Goal: Task Accomplishment & Management: Manage account settings

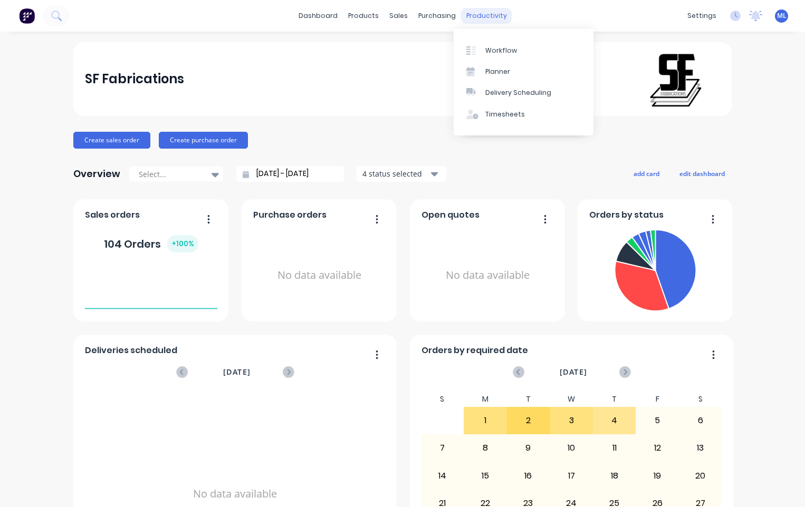
click at [493, 12] on div "productivity" at bounding box center [486, 16] width 51 height 16
click at [501, 44] on link "Workflow" at bounding box center [524, 50] width 140 height 21
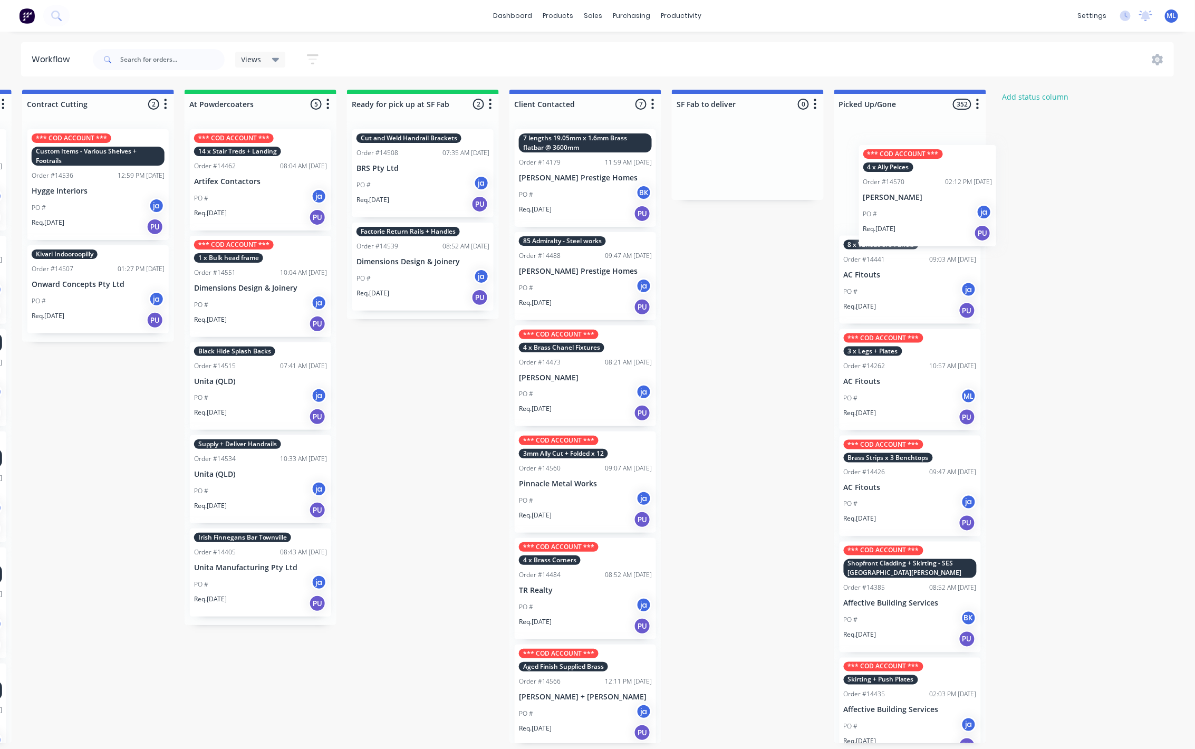
scroll to position [0, 494]
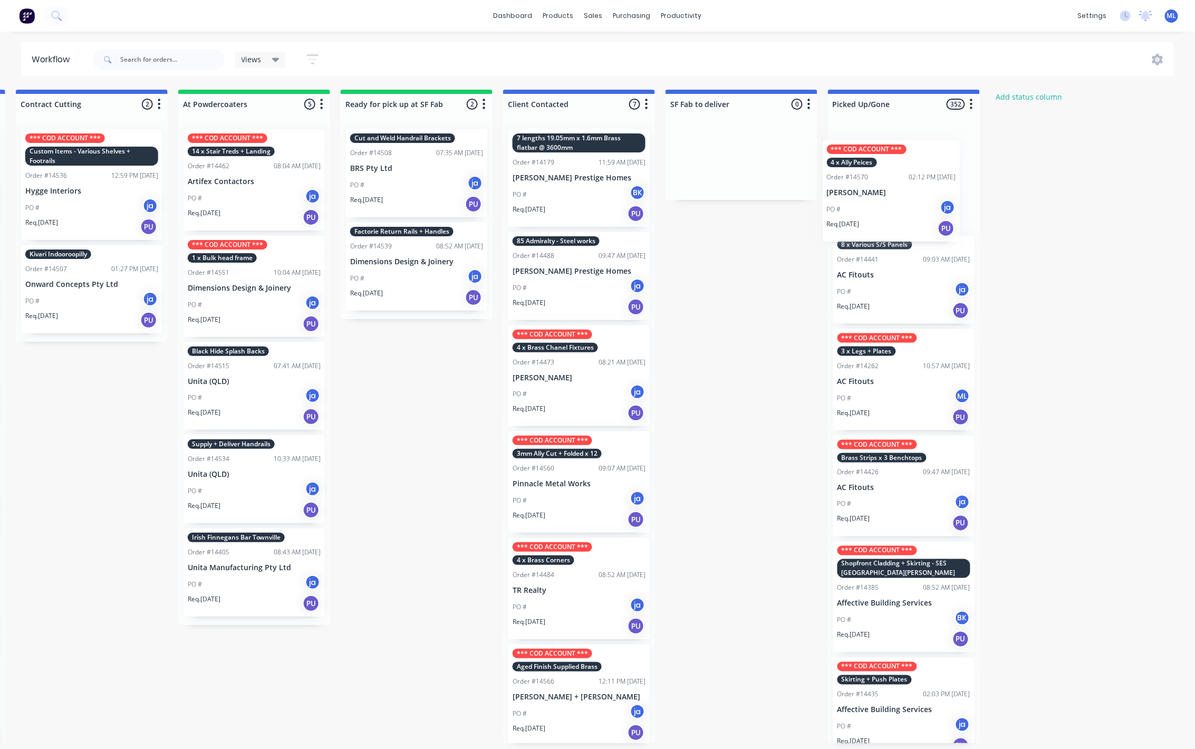
drag, startPoint x: 1039, startPoint y: 192, endPoint x: 861, endPoint y: 187, distance: 177.8
click at [804, 187] on div "Submitted 10 Status colour #273444 hex #273444 Save Cancel Summaries Total orde…" at bounding box center [377, 417] width 1759 height 654
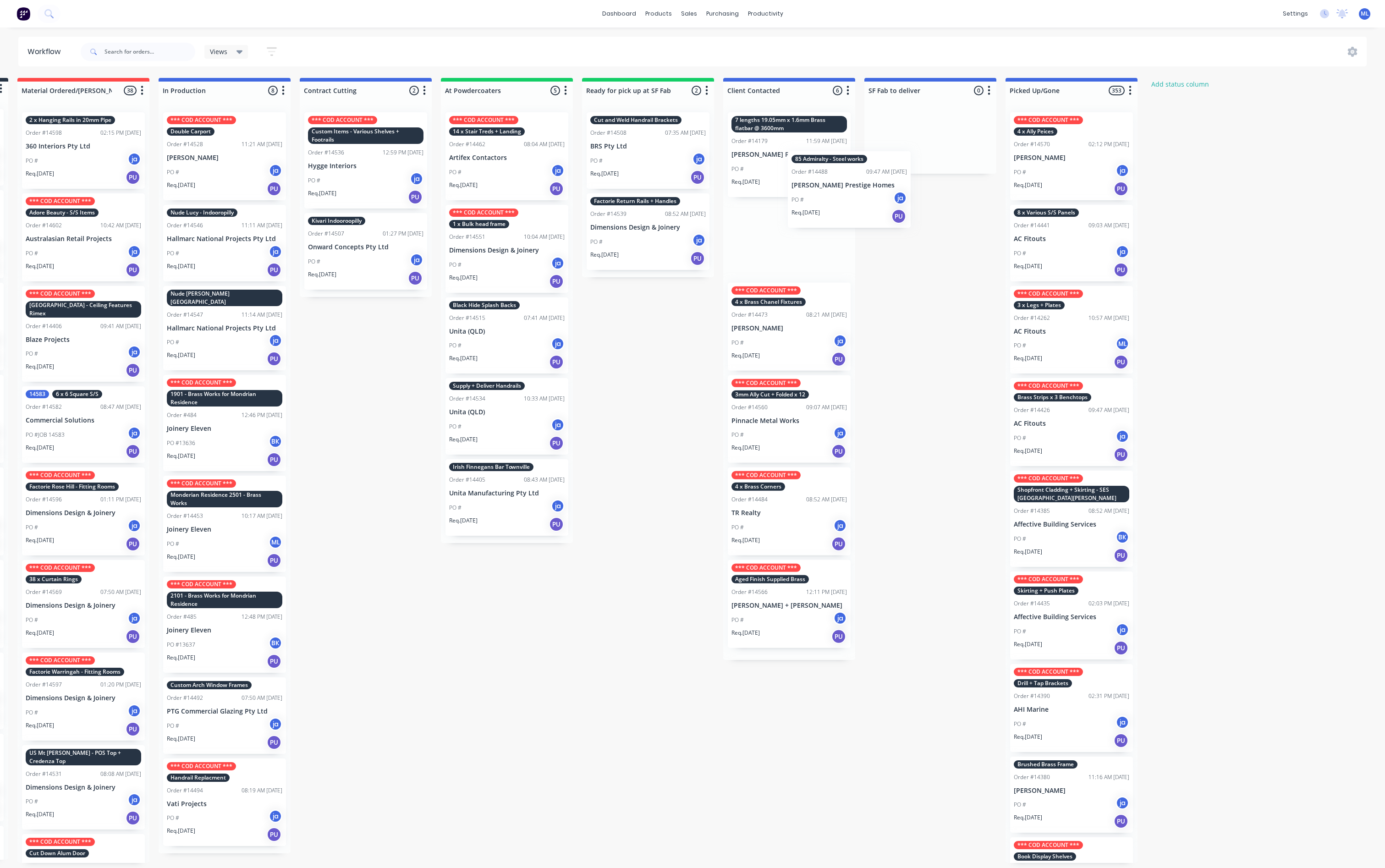
scroll to position [0, 144]
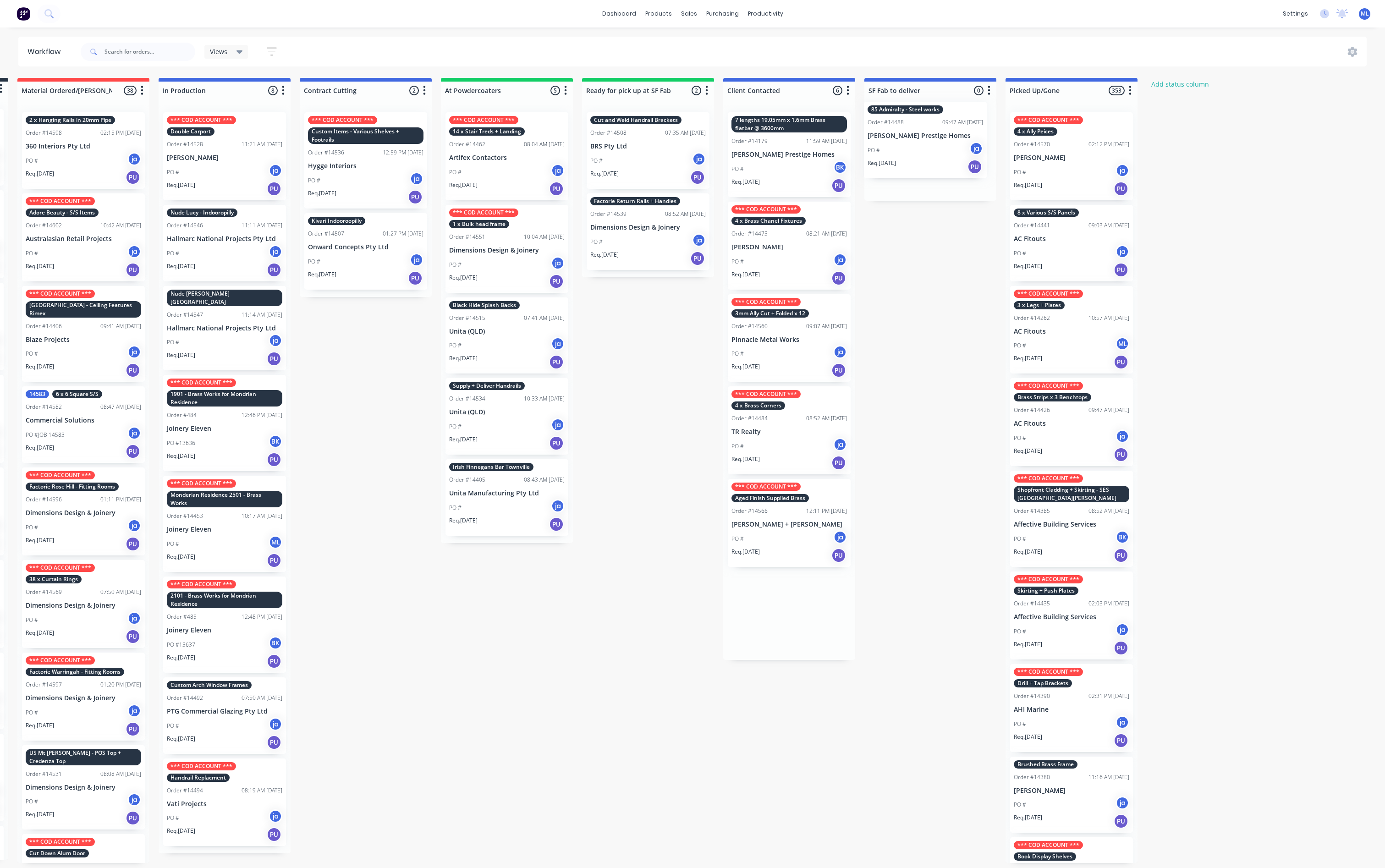
drag, startPoint x: 798, startPoint y: 250, endPoint x: 939, endPoint y: 151, distance: 172.3
click at [699, 151] on div "Submitted 10 Status colour #273444 hex #273444 Save Cancel Summaries Total orde…" at bounding box center [613, 471] width 1528 height 785
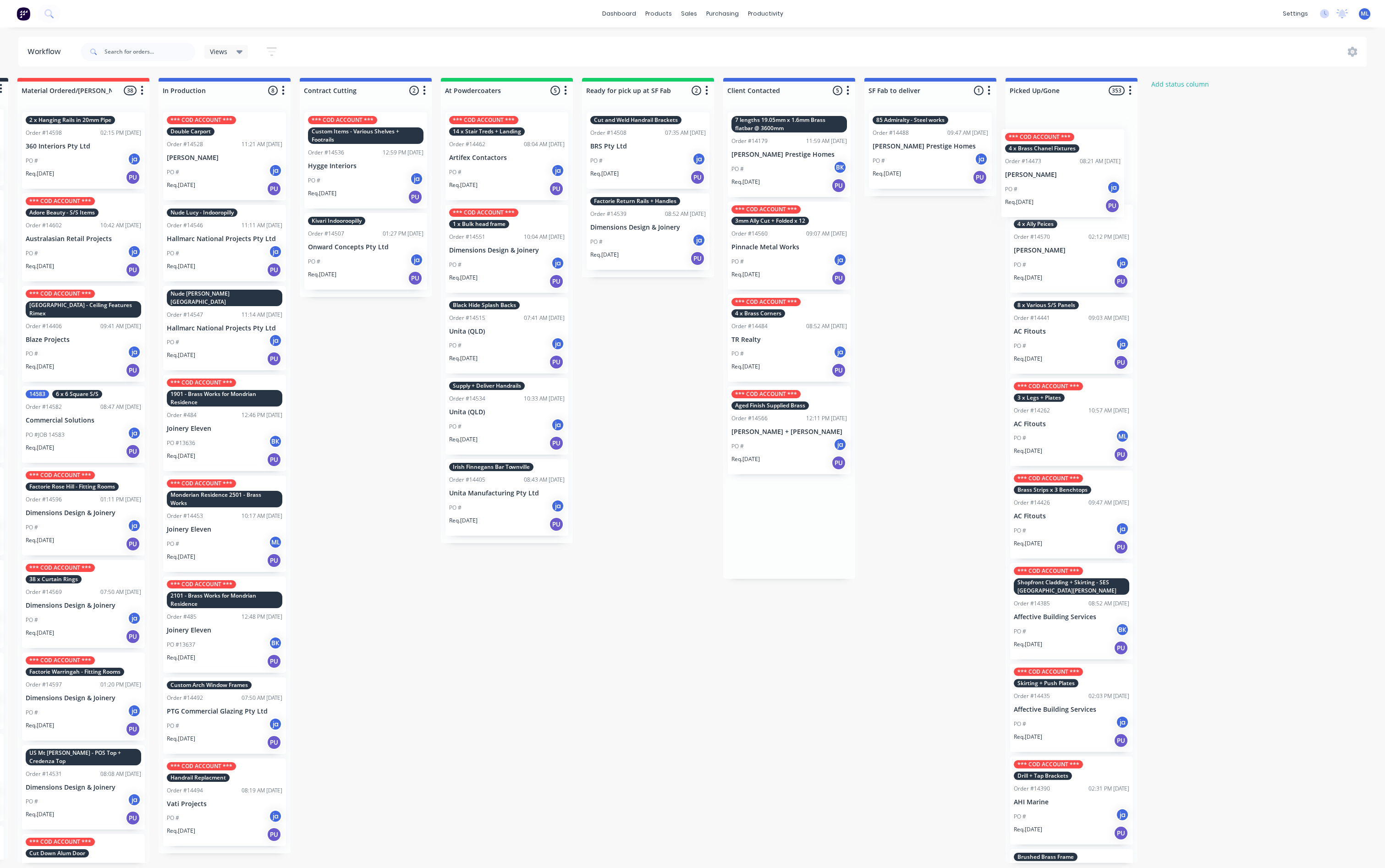
drag, startPoint x: 763, startPoint y: 262, endPoint x: 1043, endPoint y: 187, distance: 289.9
click at [699, 187] on div "Submitted 10 Status colour #273444 hex #273444 Save Cancel Summaries Total orde…" at bounding box center [613, 471] width 1528 height 785
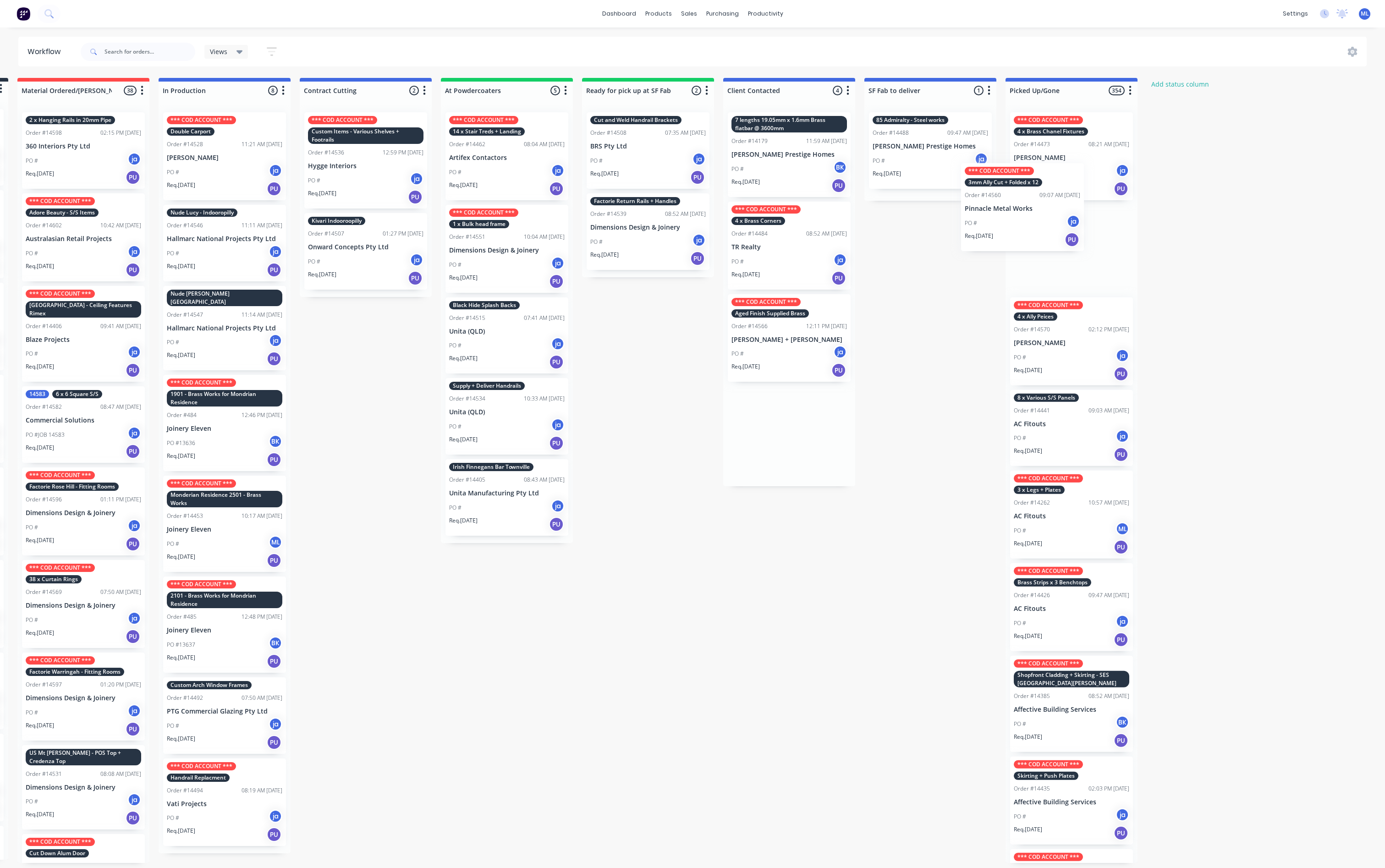
drag, startPoint x: 784, startPoint y: 252, endPoint x: 1032, endPoint y: 209, distance: 251.7
click at [699, 209] on div "Submitted 10 Status colour #273444 hex #273444 Save Cancel Summaries Total orde…" at bounding box center [613, 471] width 1528 height 785
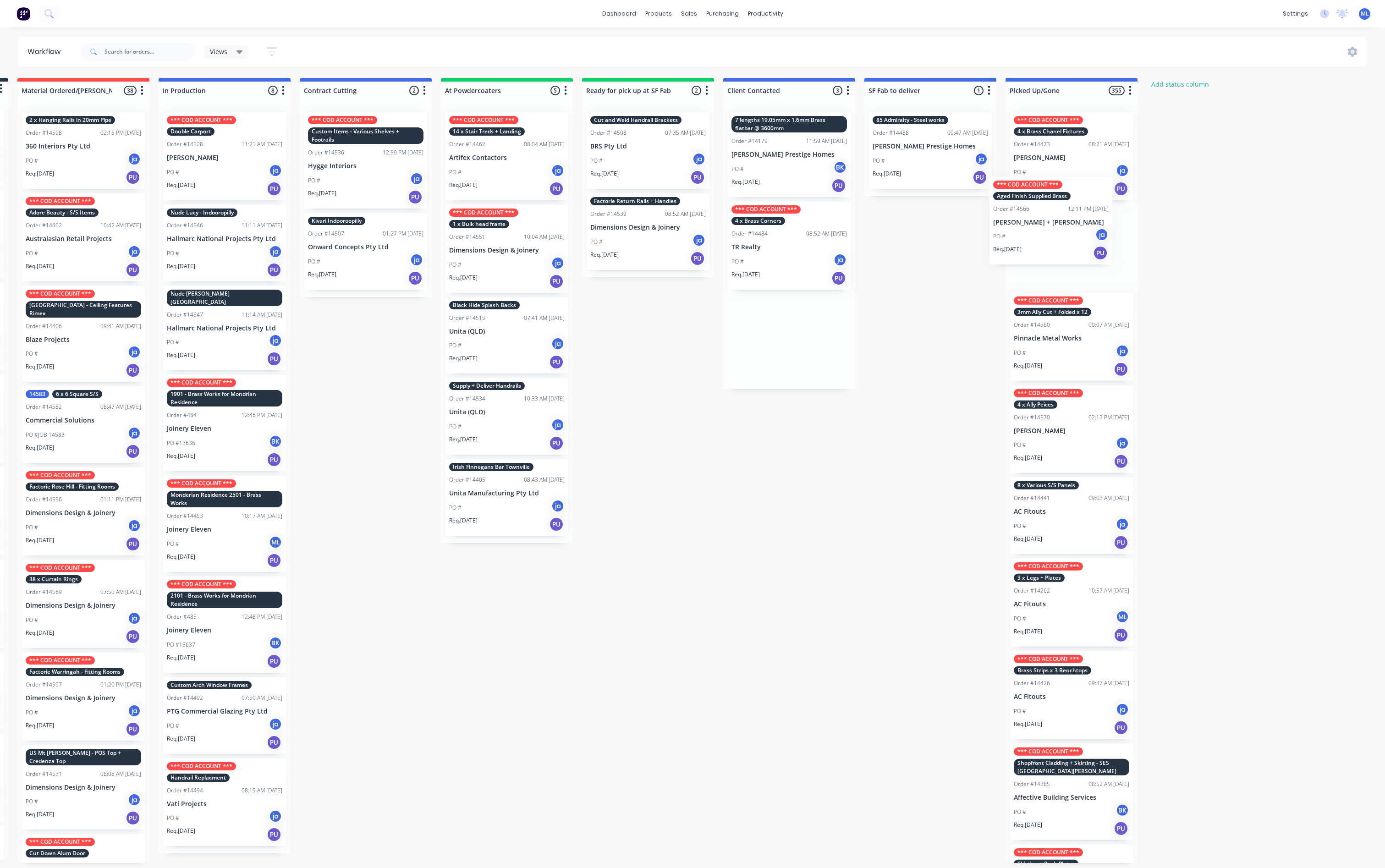
drag, startPoint x: 779, startPoint y: 370, endPoint x: 1058, endPoint y: 236, distance: 309.5
click at [699, 235] on div "Submitted 10 Status colour #273444 hex #273444 Save Cancel Summaries Total orde…" at bounding box center [613, 471] width 1528 height 785
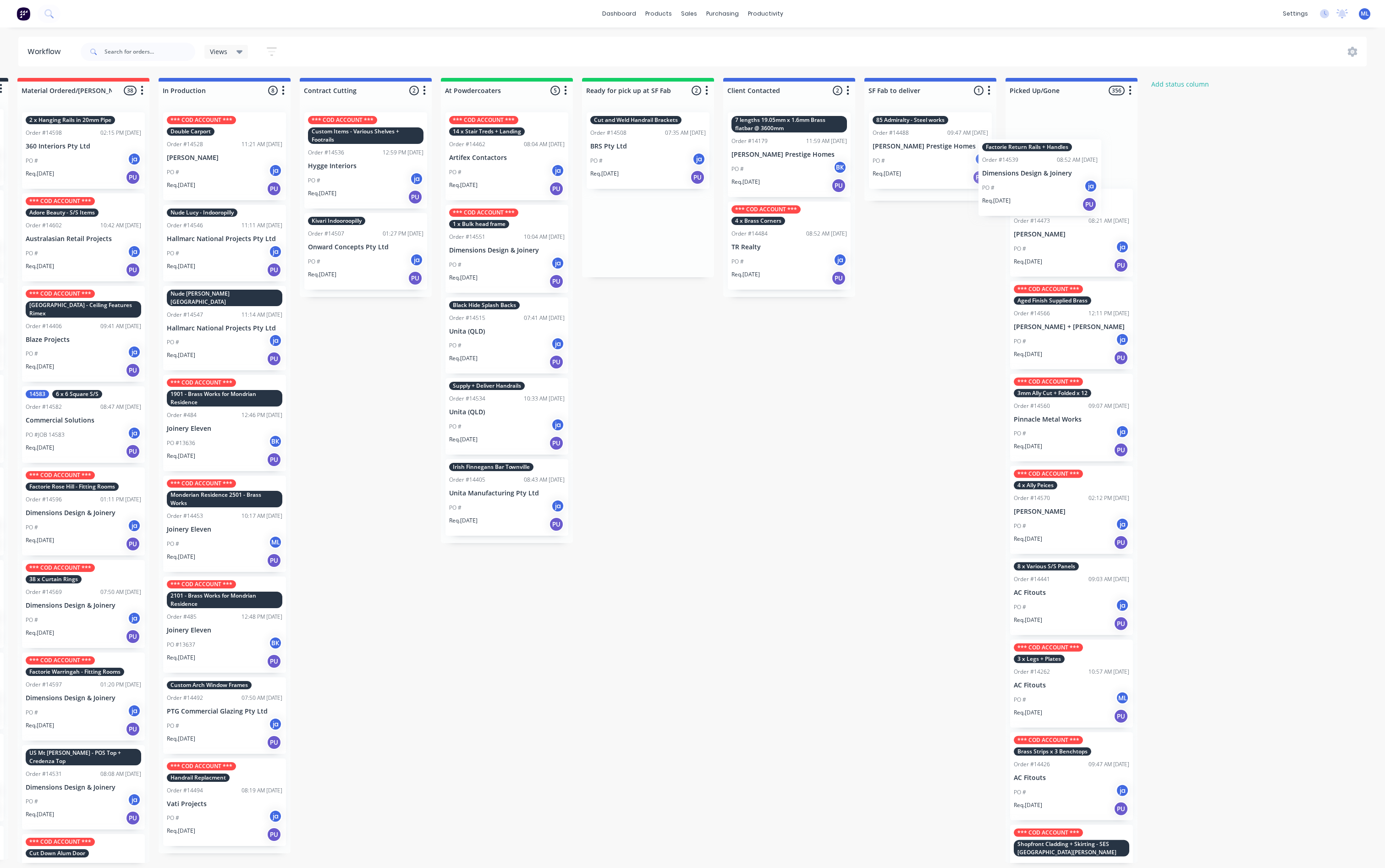
drag, startPoint x: 621, startPoint y: 249, endPoint x: 1016, endPoint y: 193, distance: 398.9
click at [699, 193] on div "Submitted 10 Status colour #273444 hex #273444 Save Cancel Summaries Total orde…" at bounding box center [613, 471] width 1528 height 785
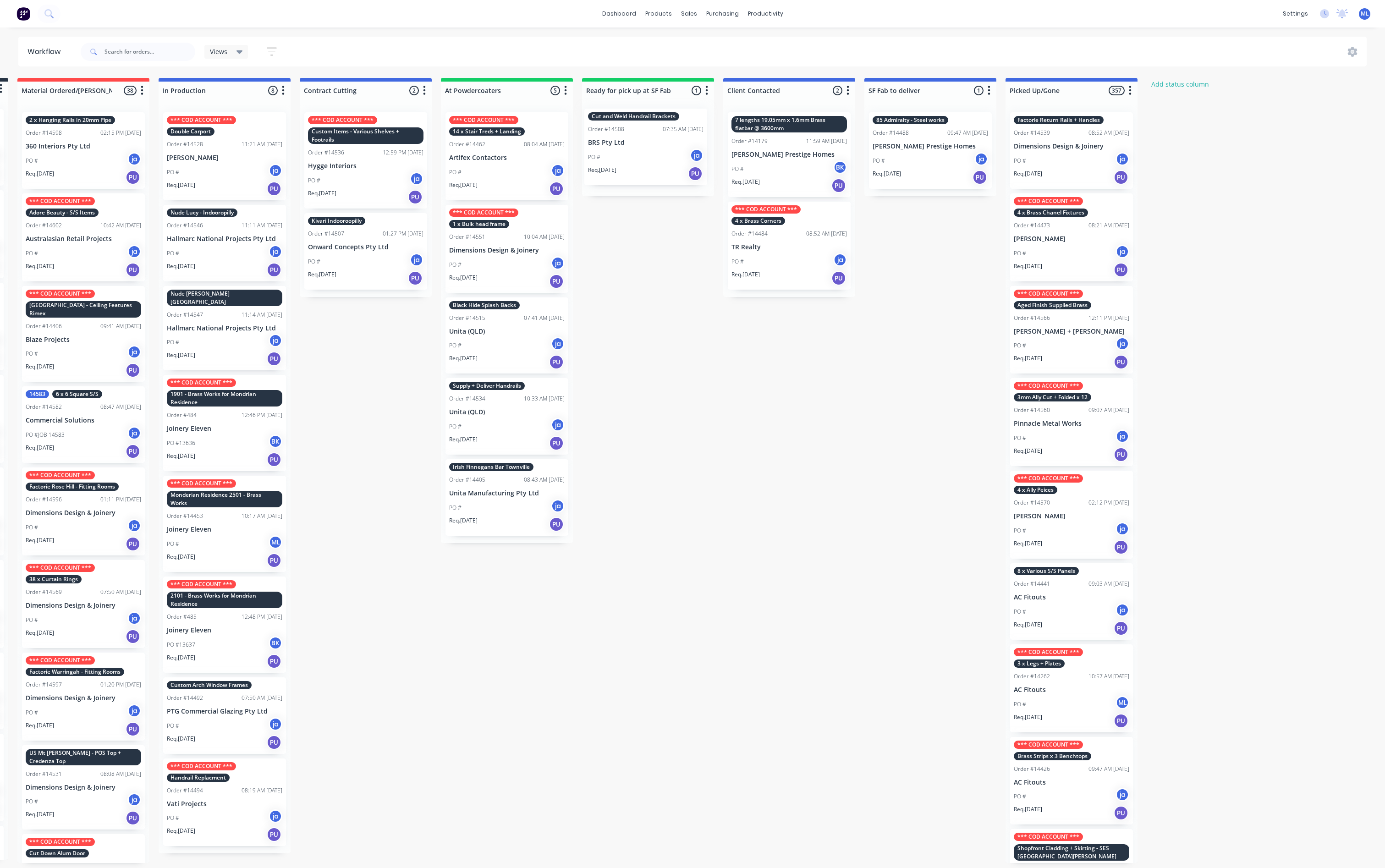
click at [655, 157] on div "Cut and Weld Handrail Brackets Order #14508 07:35 AM [DATE] BRS Pty Ltd PO # ja…" at bounding box center [648, 150] width 132 height 91
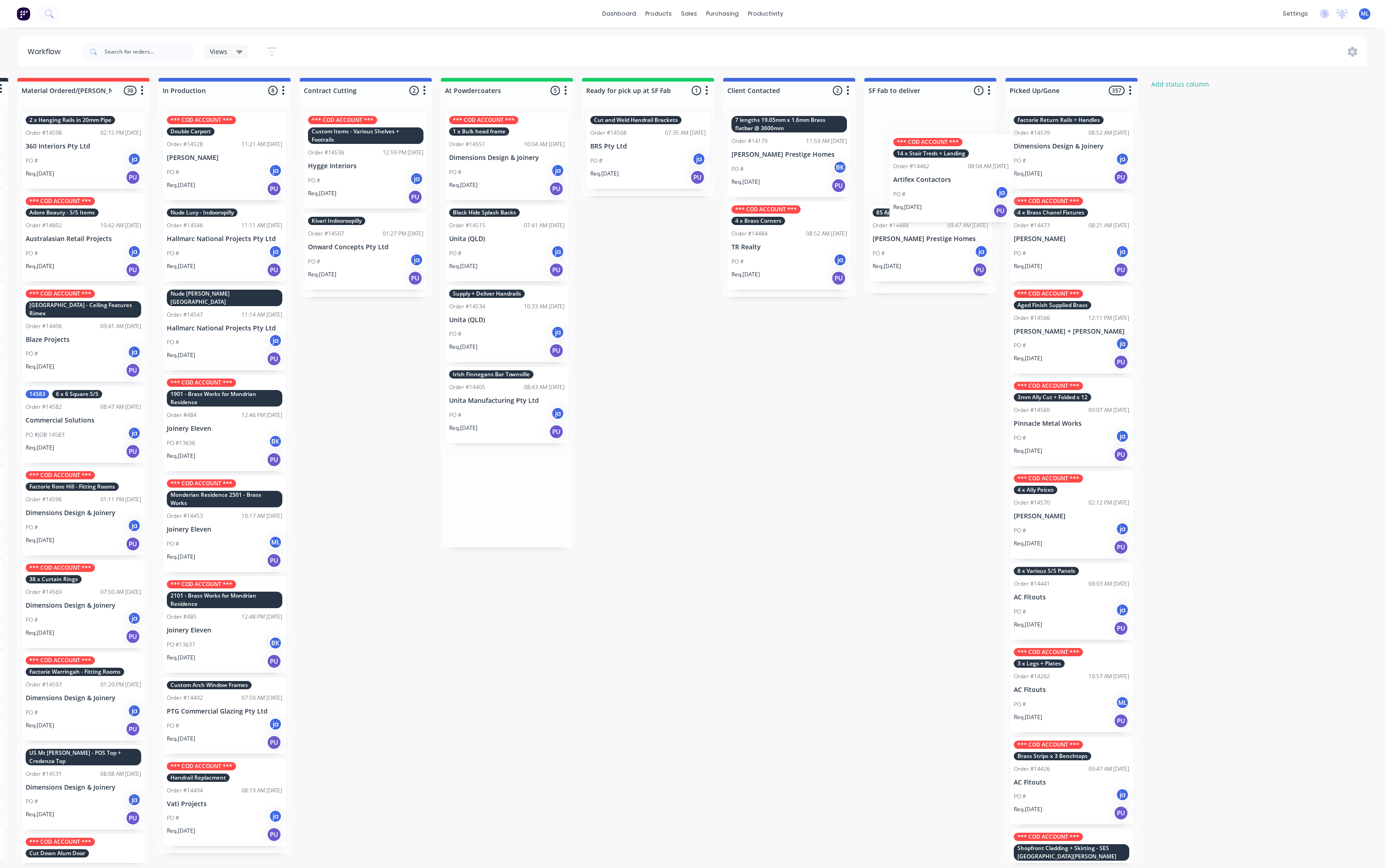
drag, startPoint x: 506, startPoint y: 162, endPoint x: 954, endPoint y: 179, distance: 448.3
click at [699, 181] on div "Submitted 10 Status colour #273444 hex #273444 Save Cancel Summaries Total orde…" at bounding box center [613, 471] width 1528 height 785
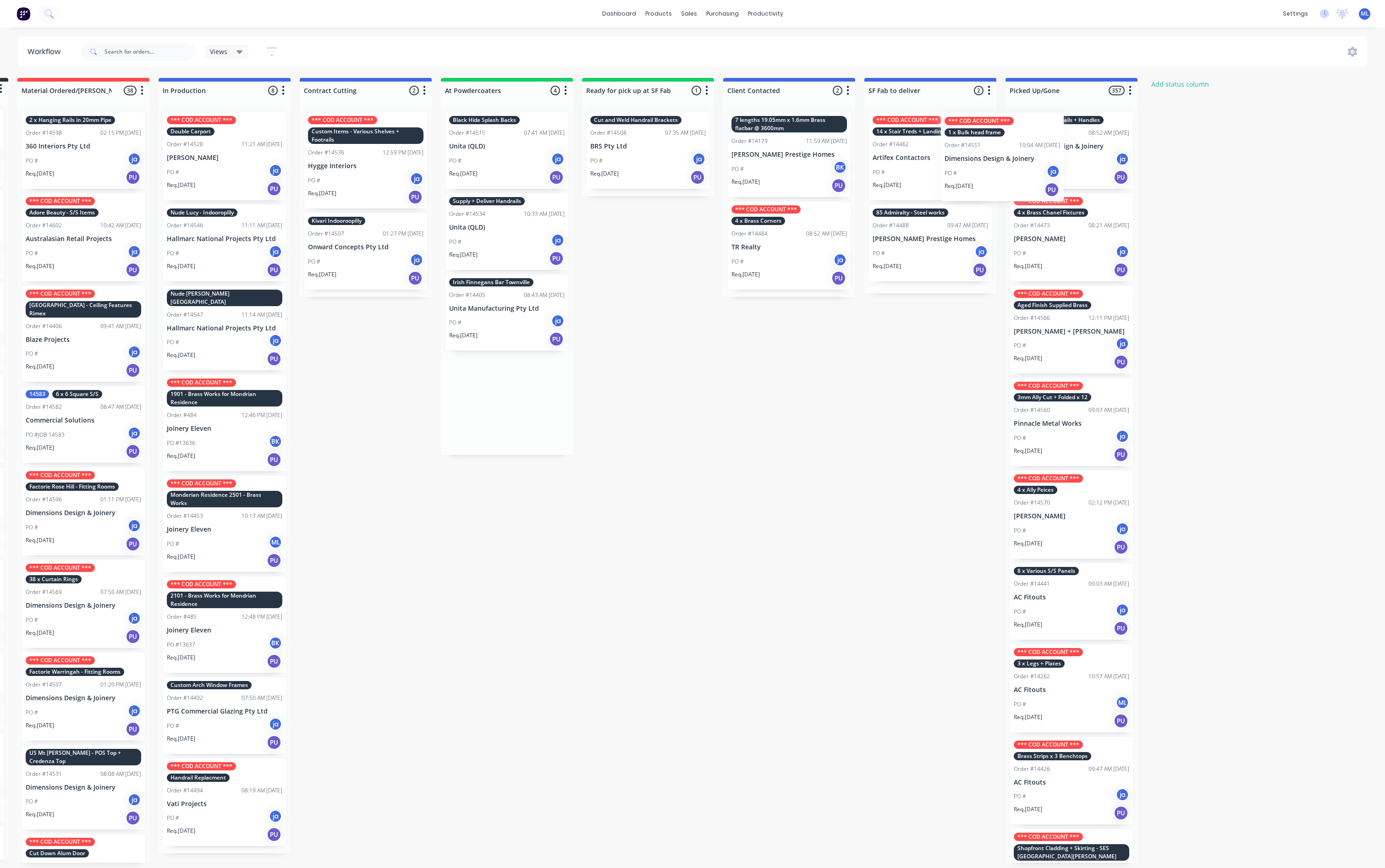
drag, startPoint x: 528, startPoint y: 171, endPoint x: 1029, endPoint y: 171, distance: 501.0
click at [699, 171] on div "Submitted 10 Status colour #273444 hex #273444 Save Cancel Summaries Total orde…" at bounding box center [613, 471] width 1528 height 785
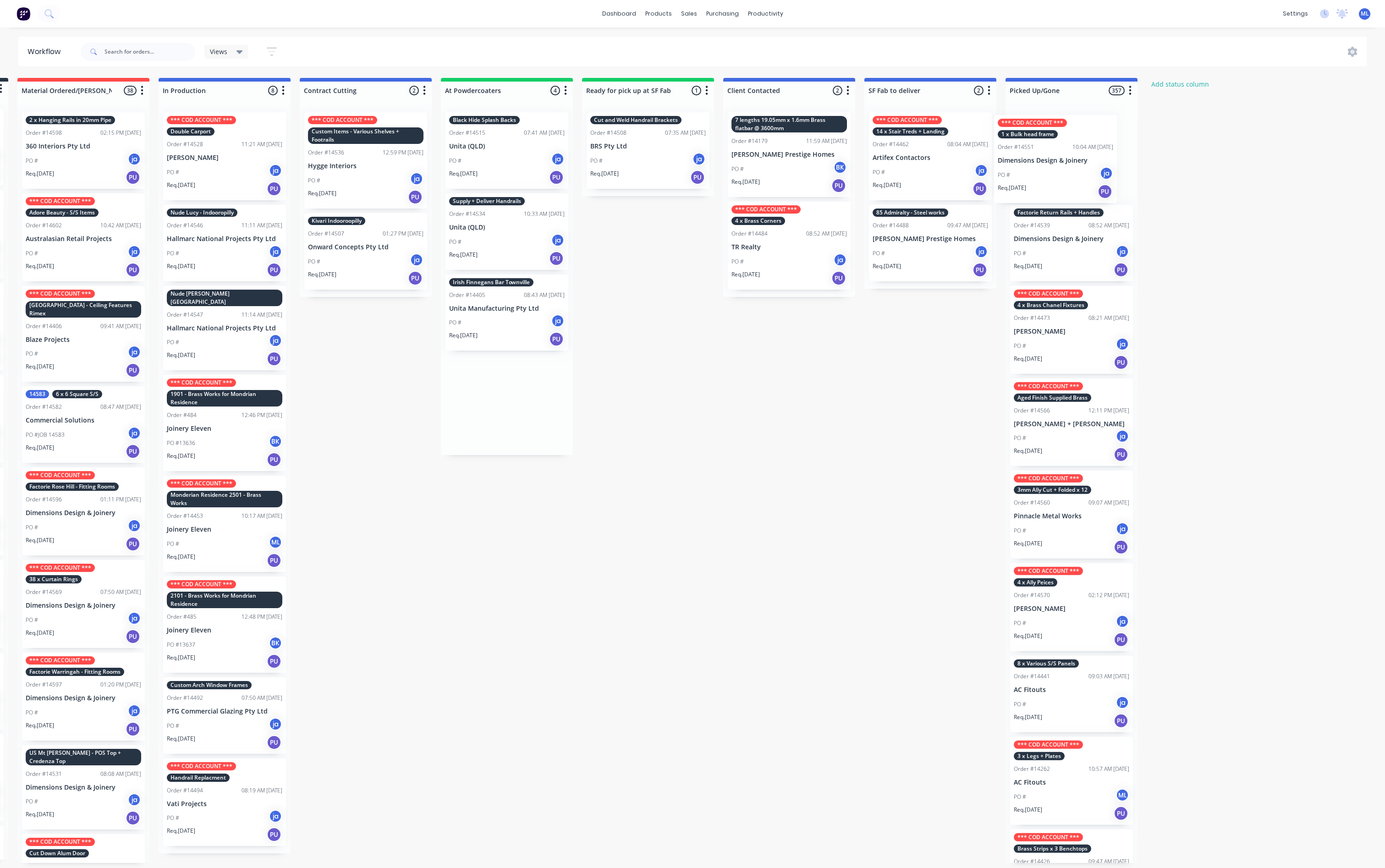
drag, startPoint x: 529, startPoint y: 186, endPoint x: 1043, endPoint y: 180, distance: 514.0
click at [699, 180] on div "Submitted 10 Status colour #273444 hex #273444 Save Cancel Summaries Total orde…" at bounding box center [613, 471] width 1528 height 785
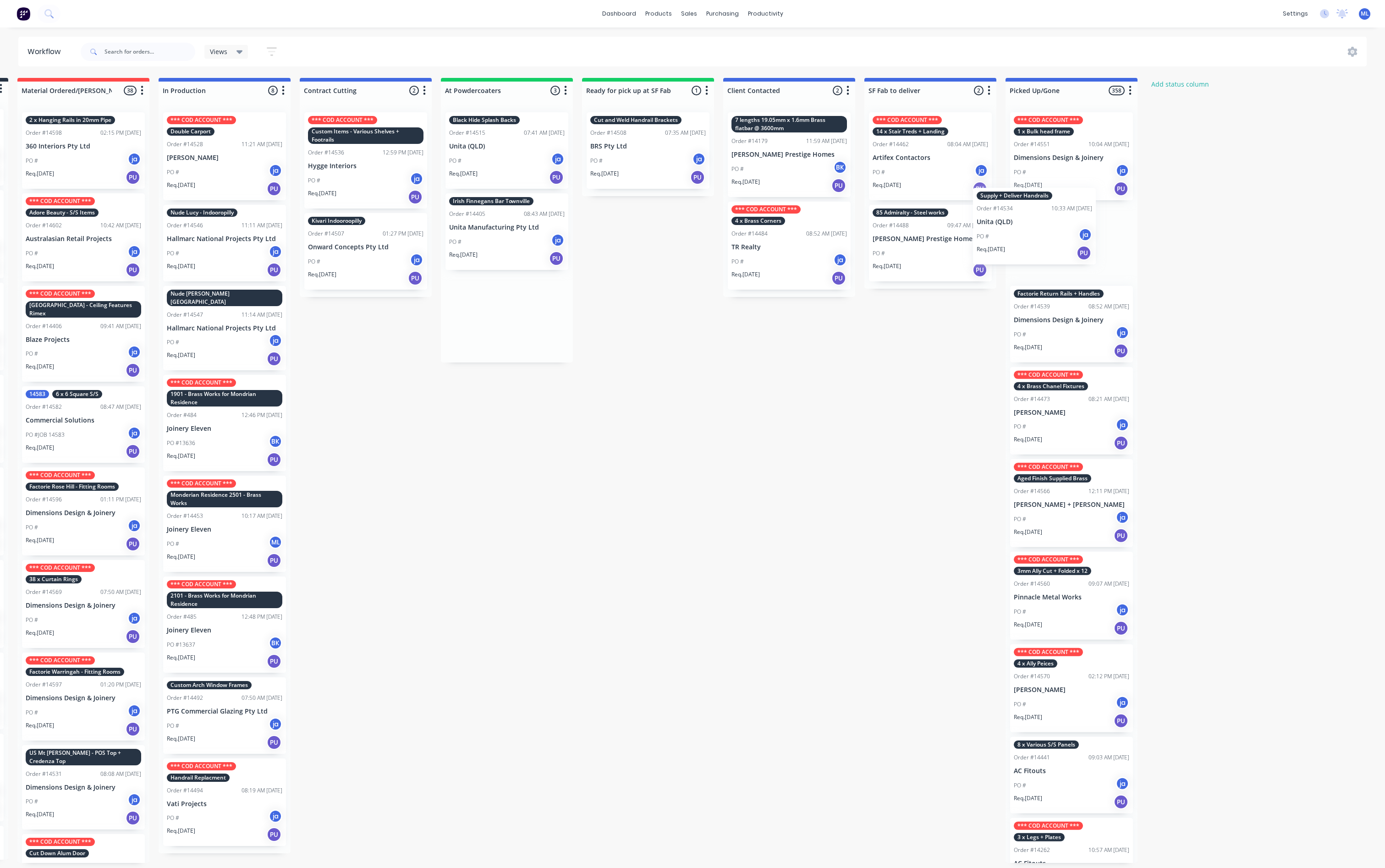
drag, startPoint x: 486, startPoint y: 246, endPoint x: 1014, endPoint y: 243, distance: 528.0
click at [699, 243] on div "Submitted 10 Status colour #273444 hex #273444 Save Cancel Summaries Total orde…" at bounding box center [613, 471] width 1528 height 785
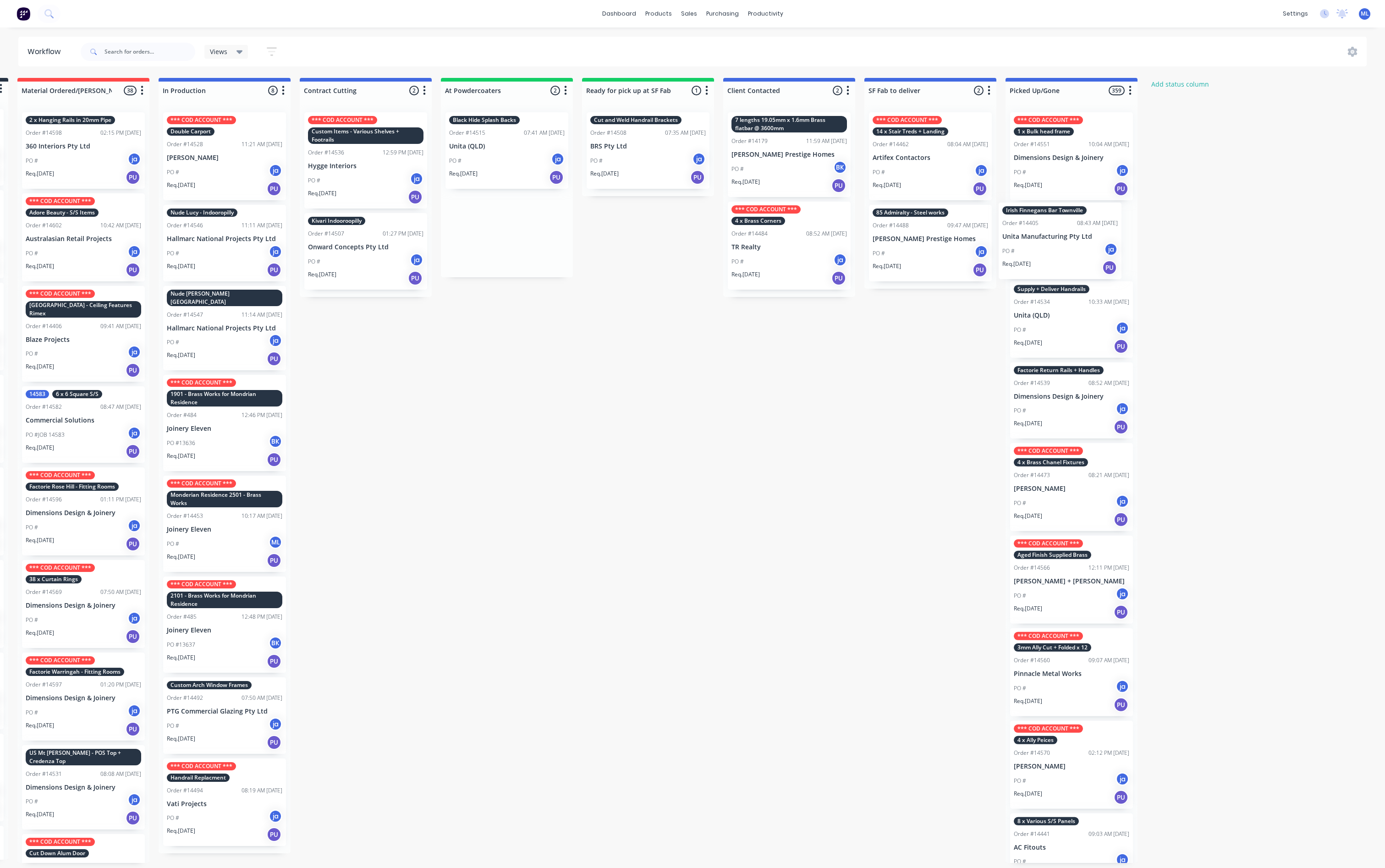
drag, startPoint x: 522, startPoint y: 231, endPoint x: 1081, endPoint y: 239, distance: 559.1
click at [699, 239] on div "Submitted 10 Status colour #273444 hex #273444 Save Cancel Summaries Total orde…" at bounding box center [613, 471] width 1528 height 785
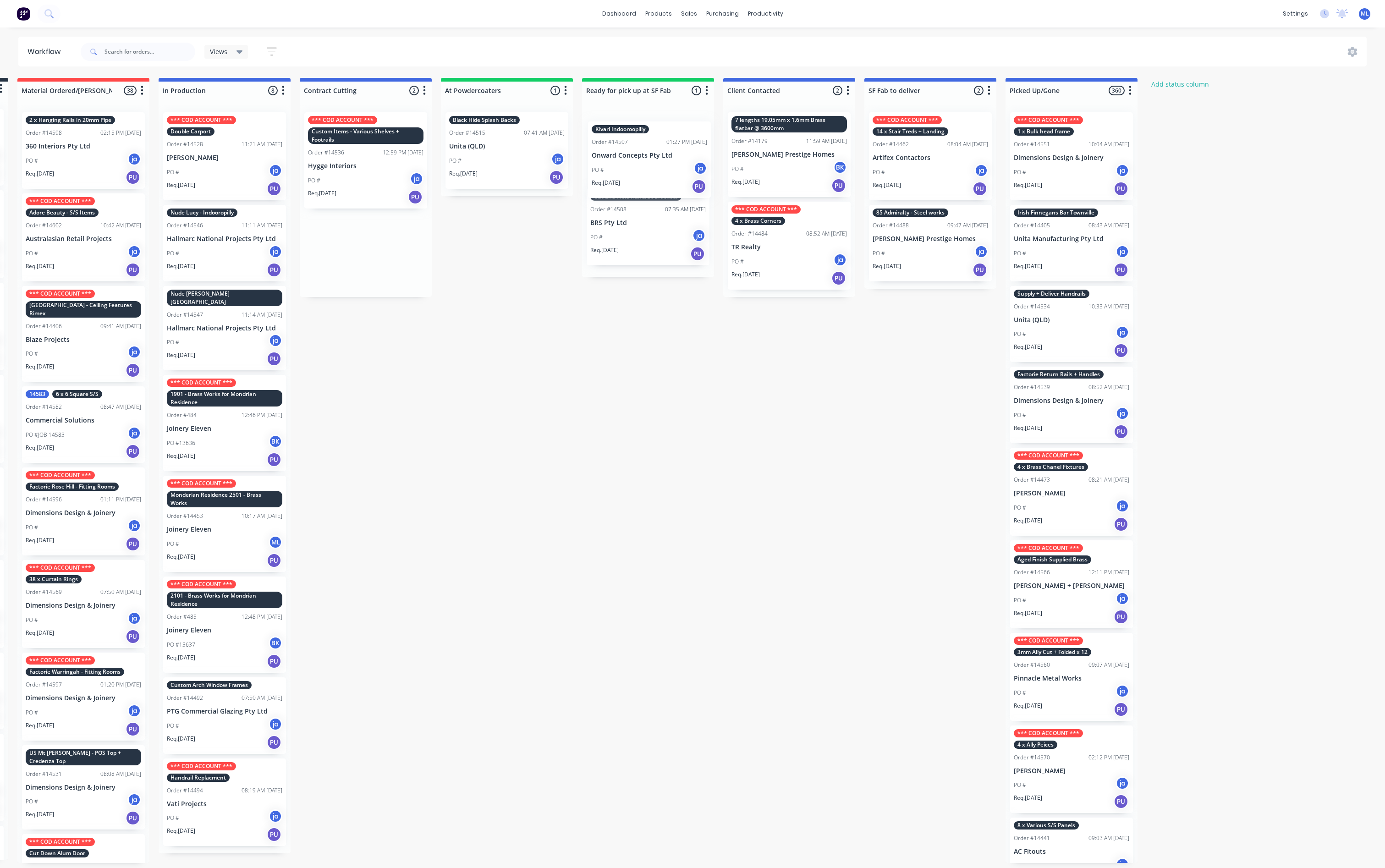
drag, startPoint x: 368, startPoint y: 255, endPoint x: 656, endPoint y: 164, distance: 302.0
click at [656, 164] on div "Submitted 10 Status colour #273444 hex #273444 Save Cancel Summaries Total orde…" at bounding box center [613, 471] width 1528 height 785
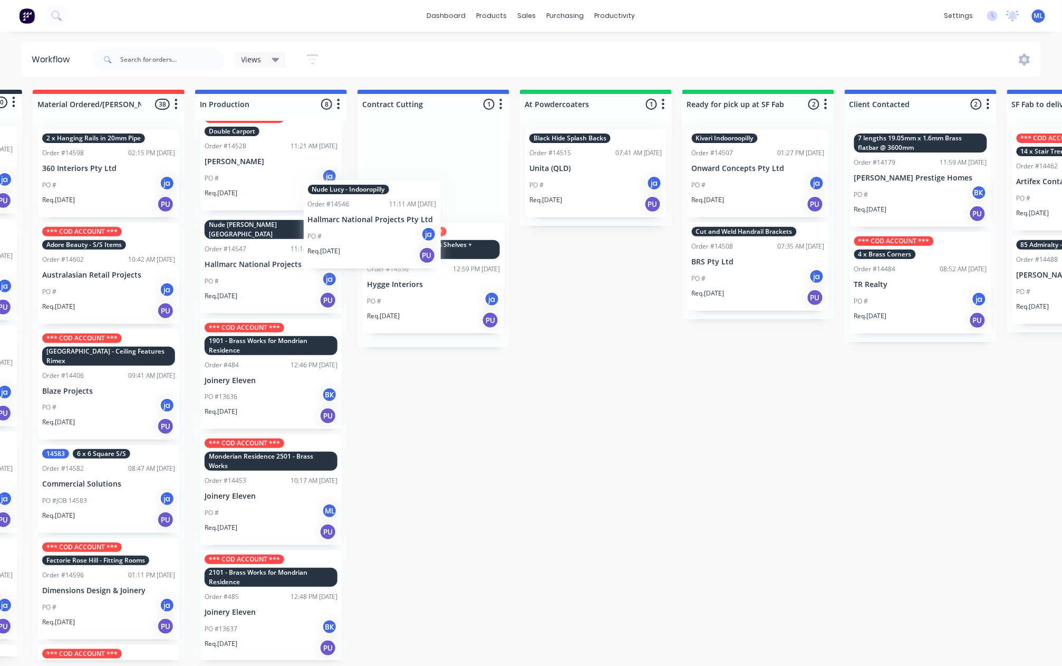
scroll to position [14, 0]
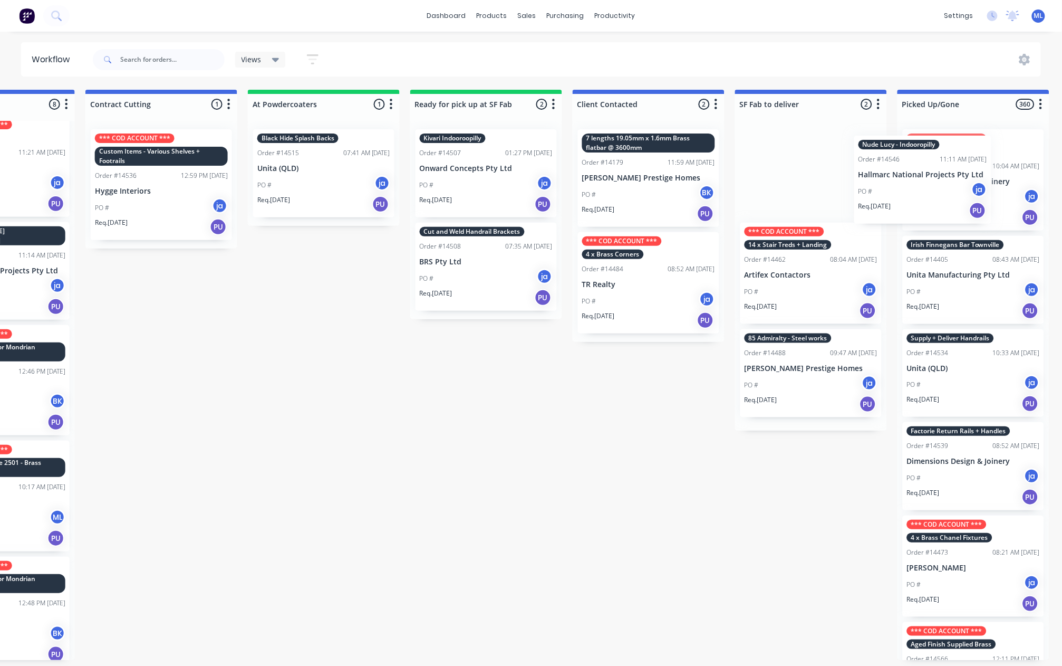
drag, startPoint x: 256, startPoint y: 219, endPoint x: 923, endPoint y: 192, distance: 667.9
click at [804, 192] on div "Submitted 10 Status colour #273444 hex #273444 Save Cancel Summaries Total orde…" at bounding box center [446, 375] width 1759 height 570
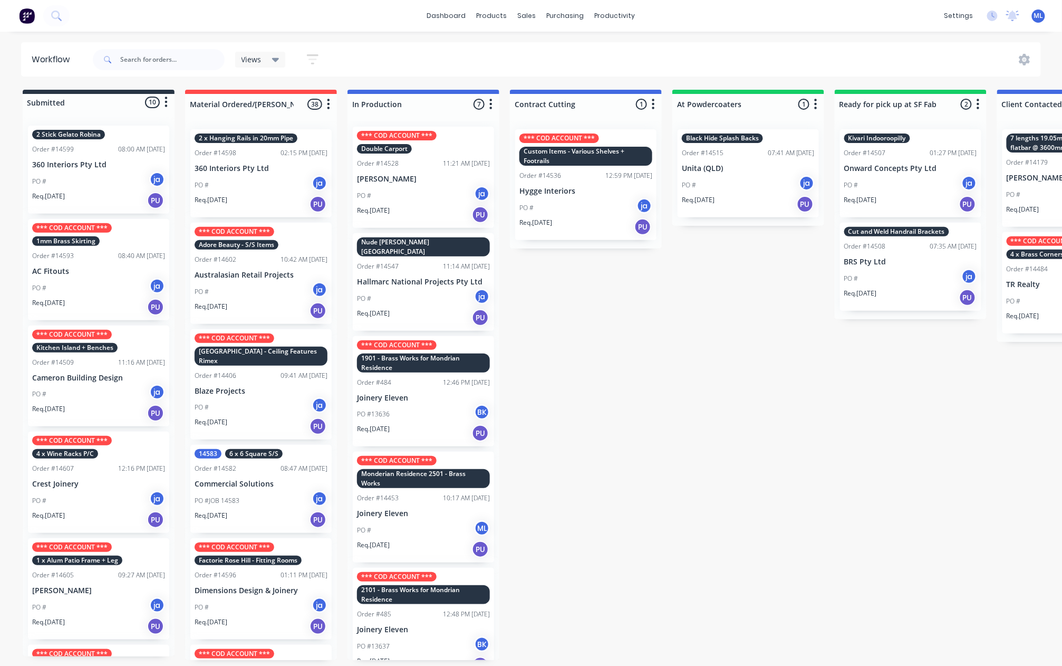
scroll to position [0, 0]
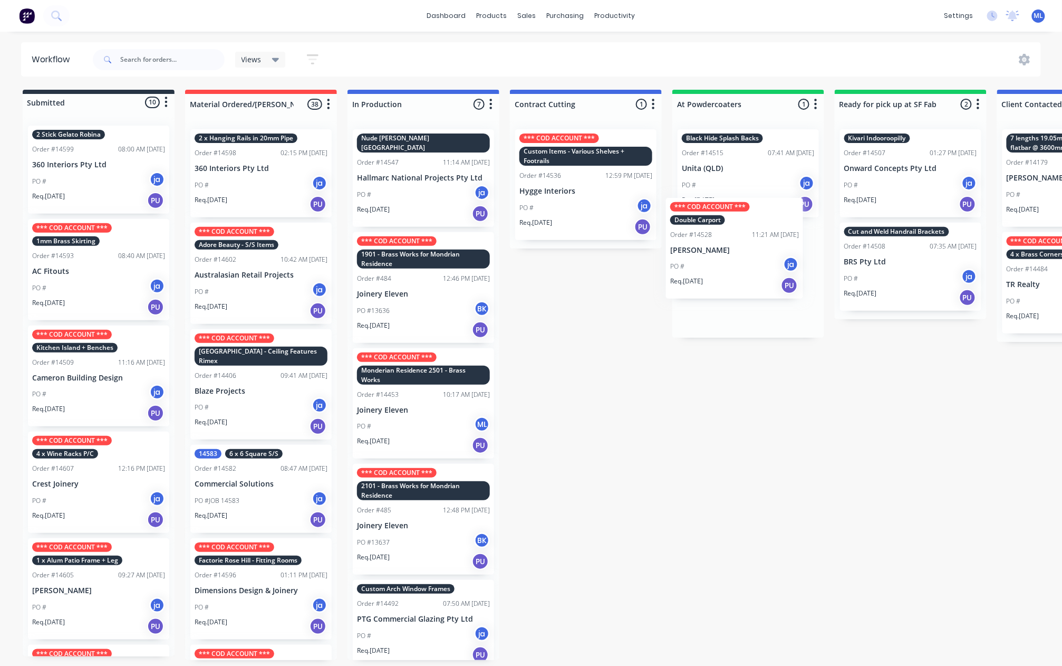
drag, startPoint x: 401, startPoint y: 180, endPoint x: 732, endPoint y: 260, distance: 340.2
click at [732, 260] on div "Submitted 10 Status colour #273444 hex #273444 Save Cancel Summaries Total orde…" at bounding box center [871, 375] width 1759 height 570
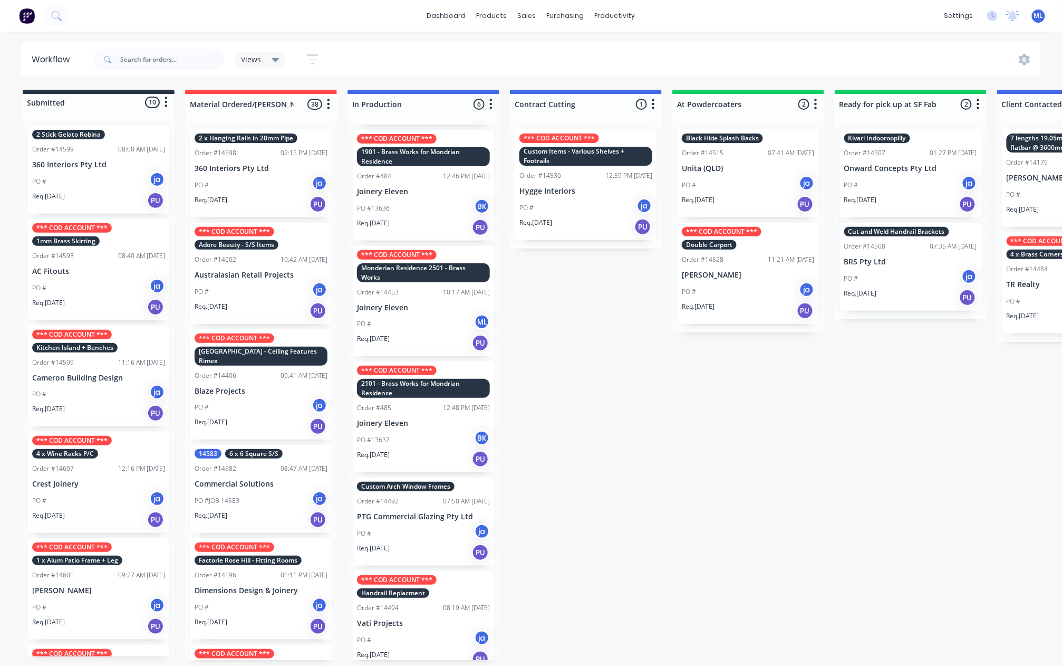
scroll to position [5, 0]
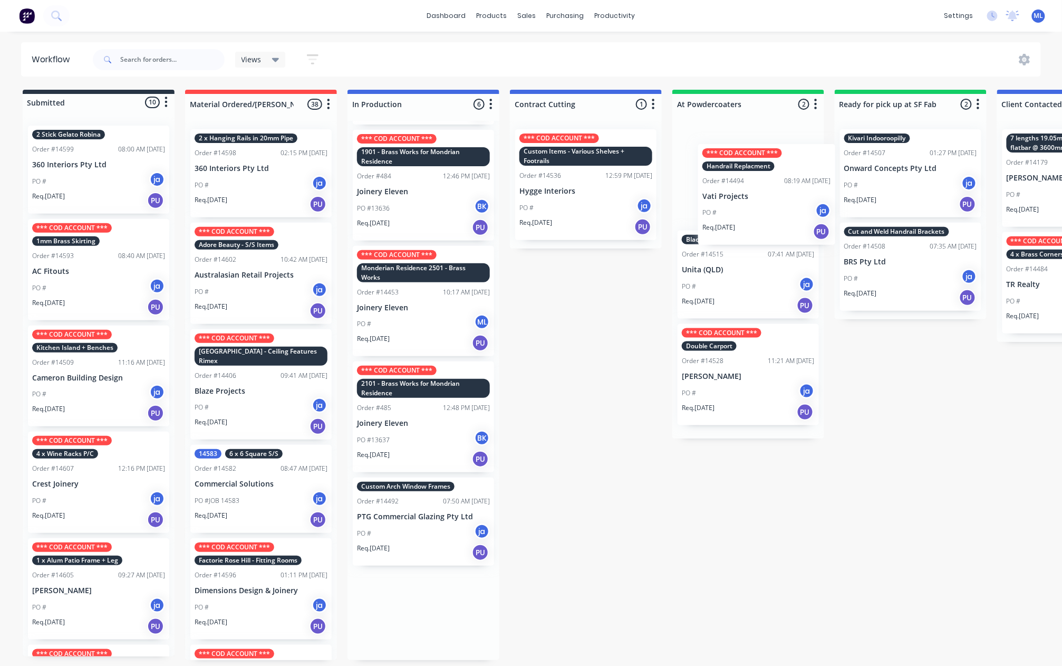
drag, startPoint x: 427, startPoint y: 625, endPoint x: 773, endPoint y: 213, distance: 537.7
click at [773, 213] on div "Submitted 10 Status colour #273444 hex #273444 Save Cancel Summaries Total orde…" at bounding box center [871, 375] width 1759 height 570
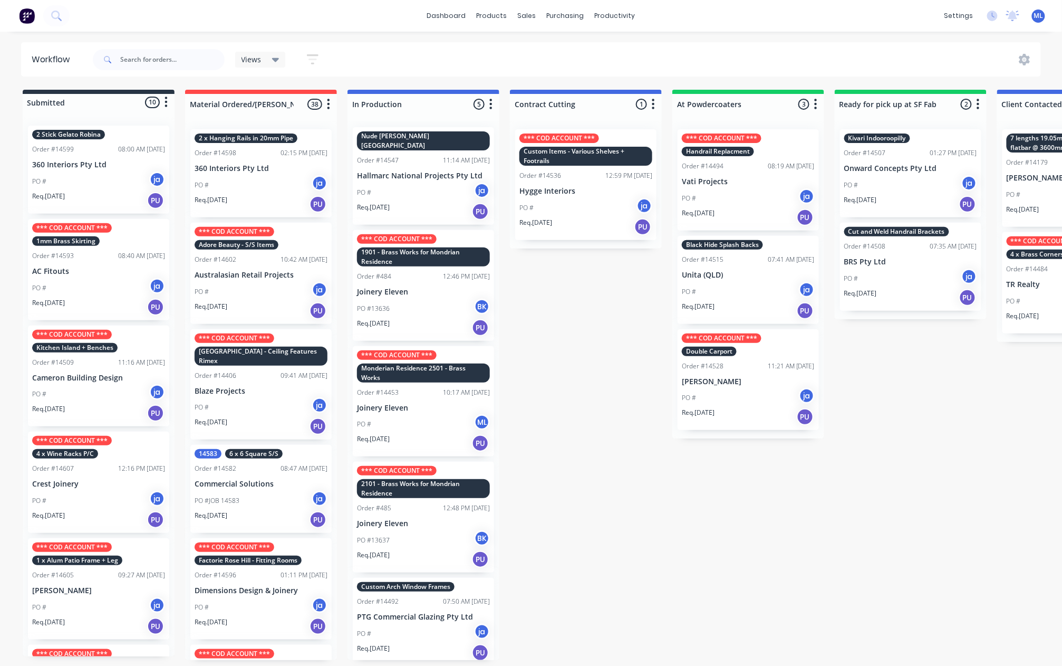
scroll to position [0, 0]
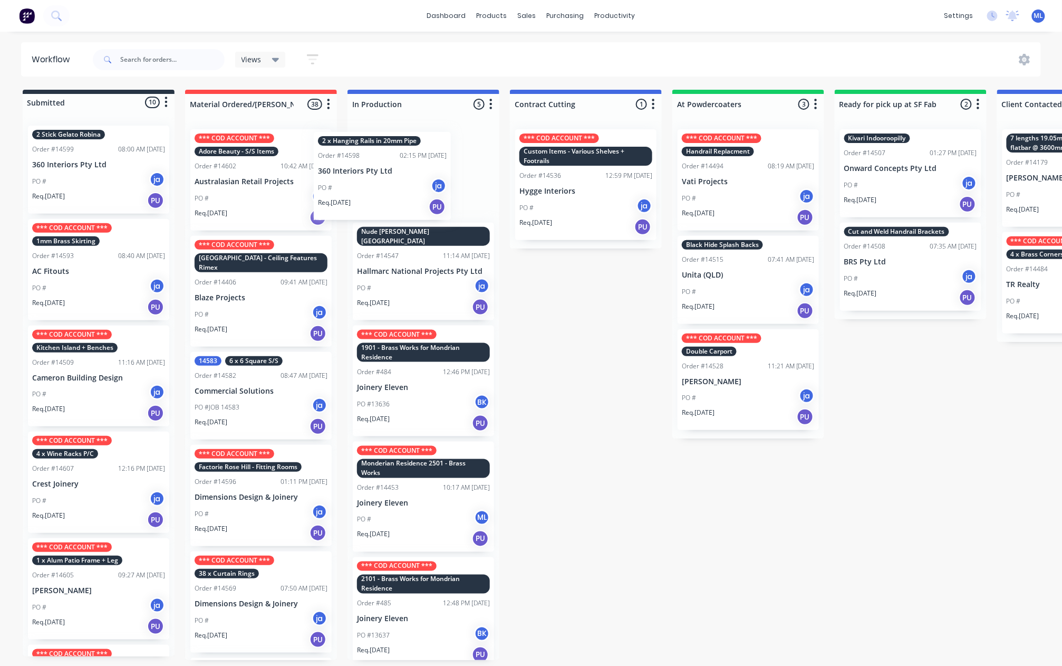
drag, startPoint x: 262, startPoint y: 163, endPoint x: 412, endPoint y: 170, distance: 150.0
click at [412, 170] on div "Submitted 10 Status colour #273444 hex #273444 Save Cancel Summaries Total orde…" at bounding box center [871, 375] width 1759 height 570
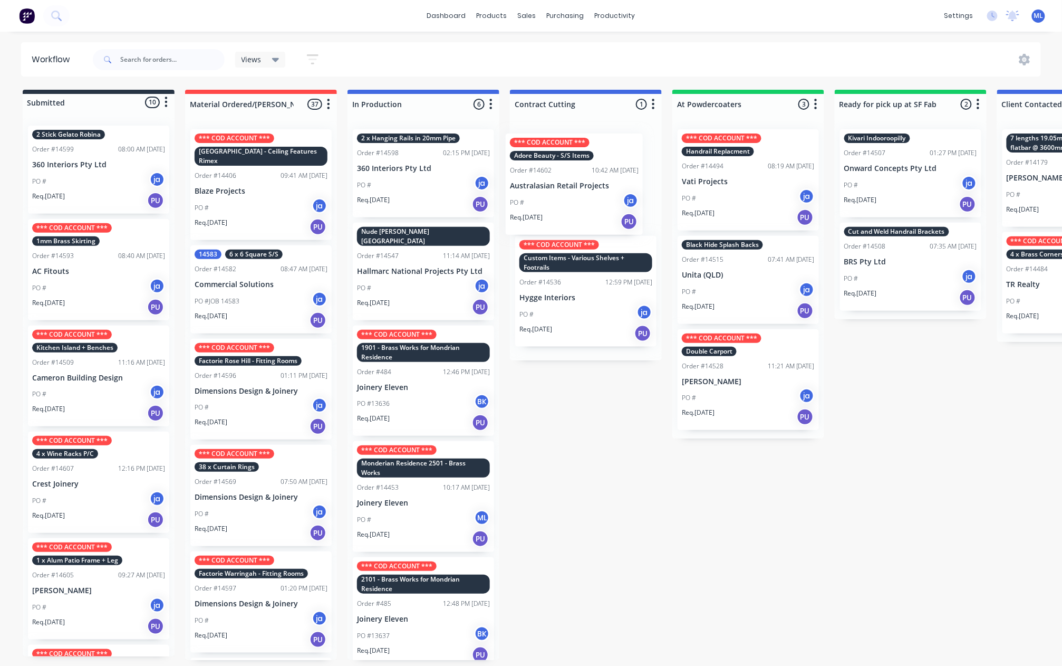
drag, startPoint x: 269, startPoint y: 186, endPoint x: 591, endPoint y: 196, distance: 322.5
click at [592, 195] on div "Submitted 10 Status colour #273444 hex #273444 Save Cancel Summaries Total orde…" at bounding box center [871, 375] width 1759 height 570
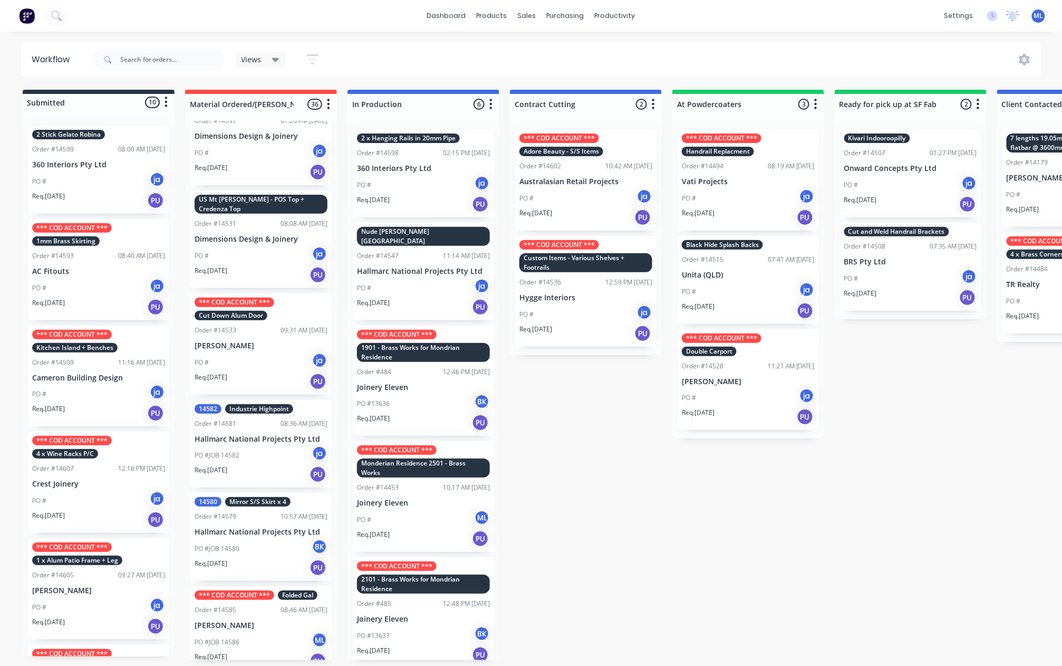
scroll to position [492, 0]
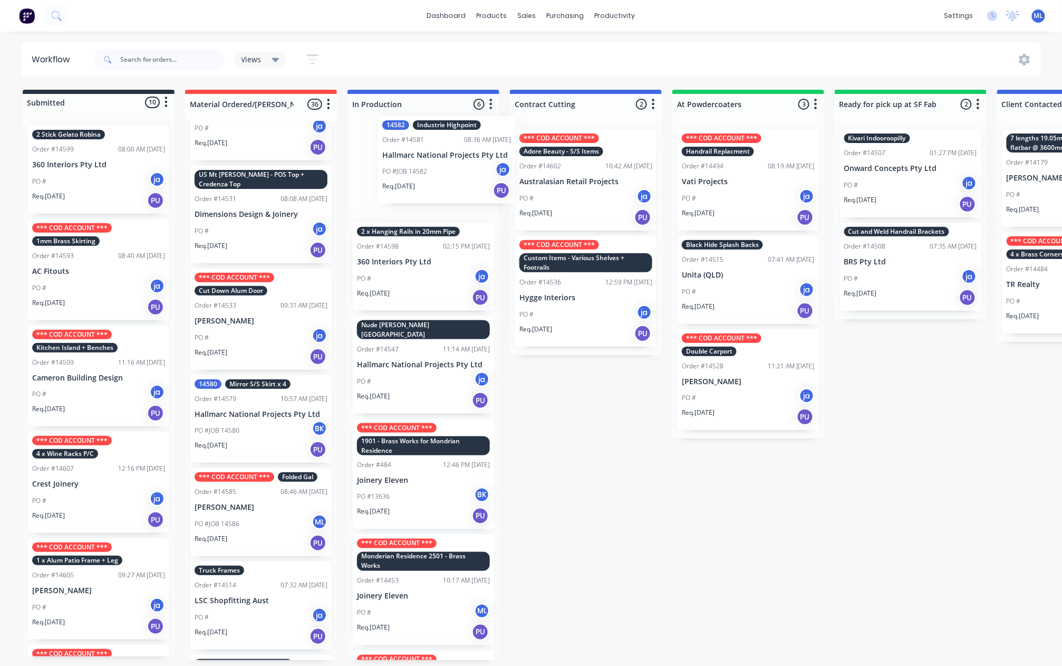
drag, startPoint x: 279, startPoint y: 403, endPoint x: 470, endPoint y: 152, distance: 314.7
click at [470, 152] on div "Submitted 10 Status colour #273444 hex #273444 Save Cancel Summaries Total orde…" at bounding box center [871, 375] width 1759 height 570
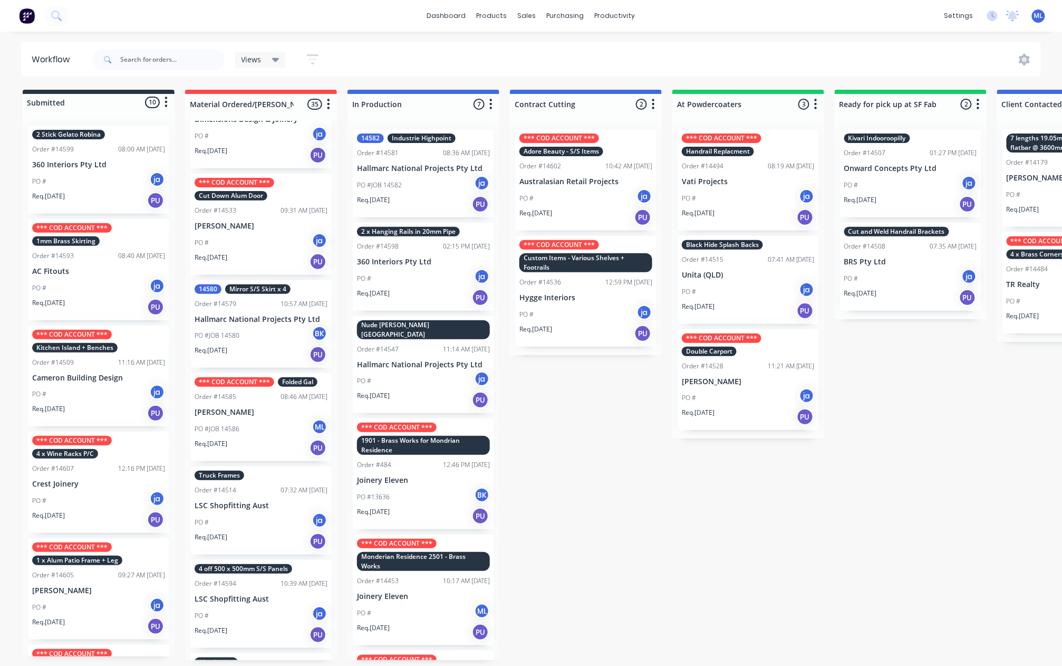
scroll to position [633, 0]
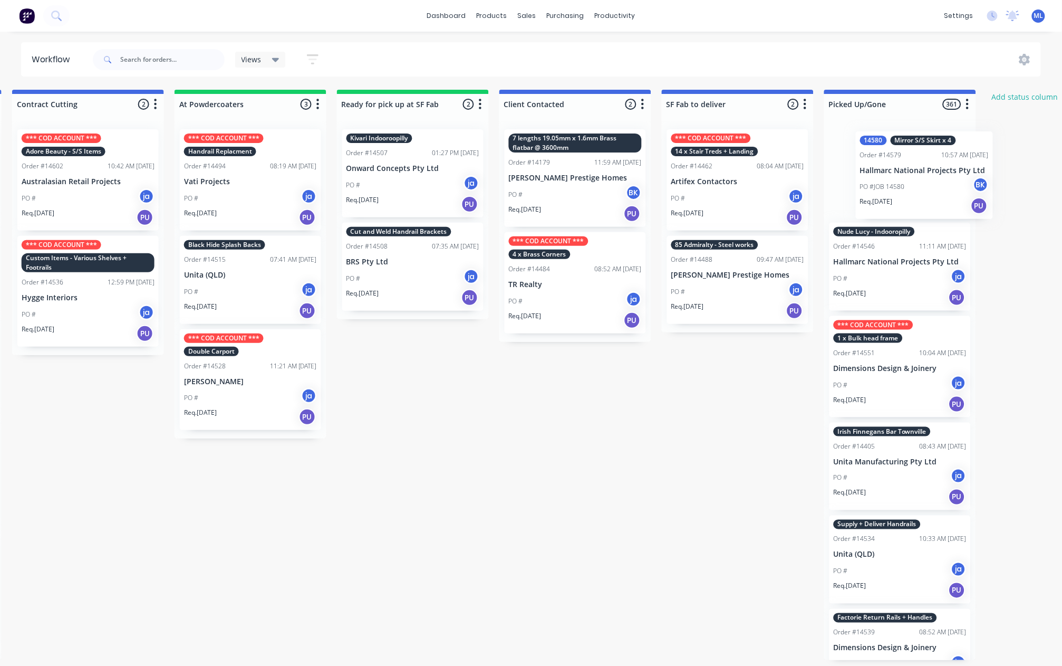
drag, startPoint x: 283, startPoint y: 281, endPoint x: 916, endPoint y: 181, distance: 641.3
click at [804, 185] on div "Submitted 10 Status colour #273444 hex #273444 Save Cancel Summaries Total orde…" at bounding box center [373, 375] width 1759 height 570
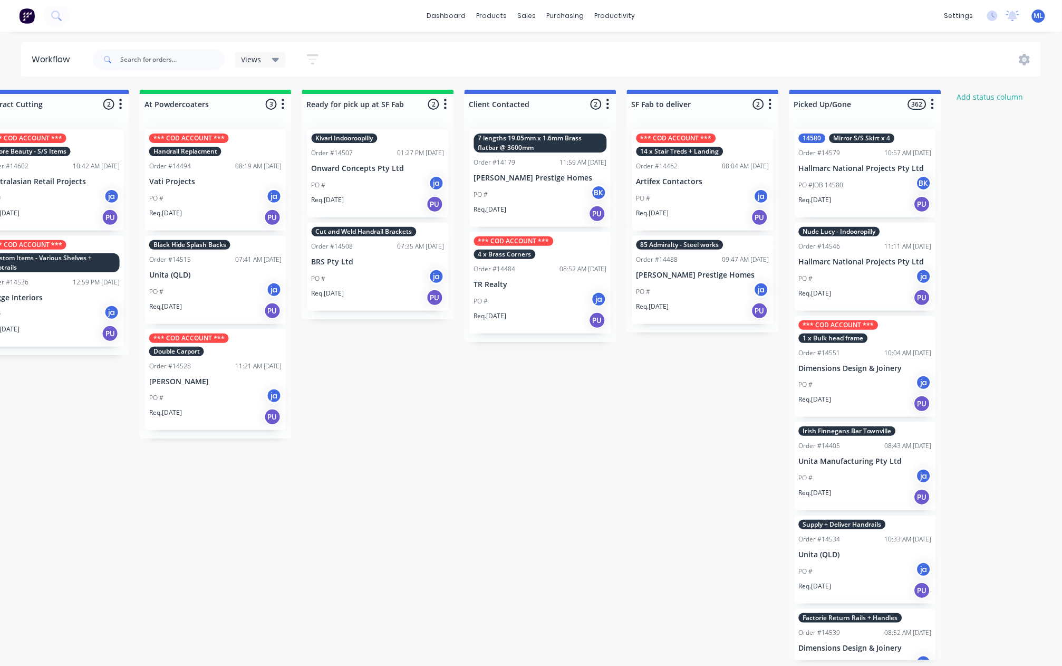
scroll to position [1, 534]
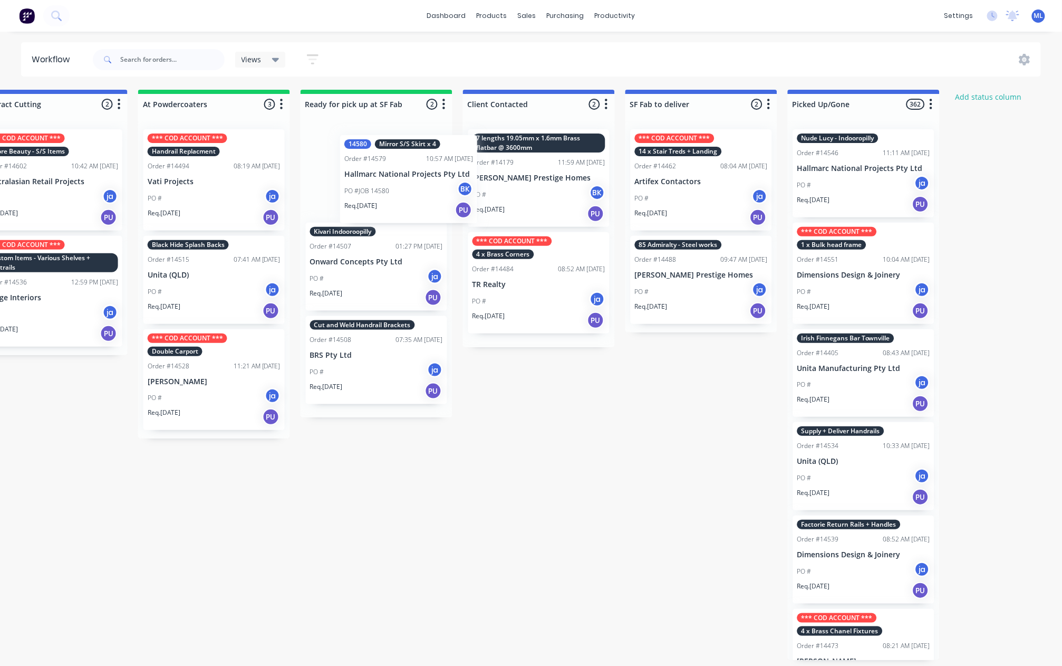
drag, startPoint x: 860, startPoint y: 165, endPoint x: 344, endPoint y: 171, distance: 516.0
click at [345, 171] on div "Submitted 10 Status colour #273444 hex #273444 Save Cancel Summaries Total orde…" at bounding box center [337, 375] width 1759 height 570
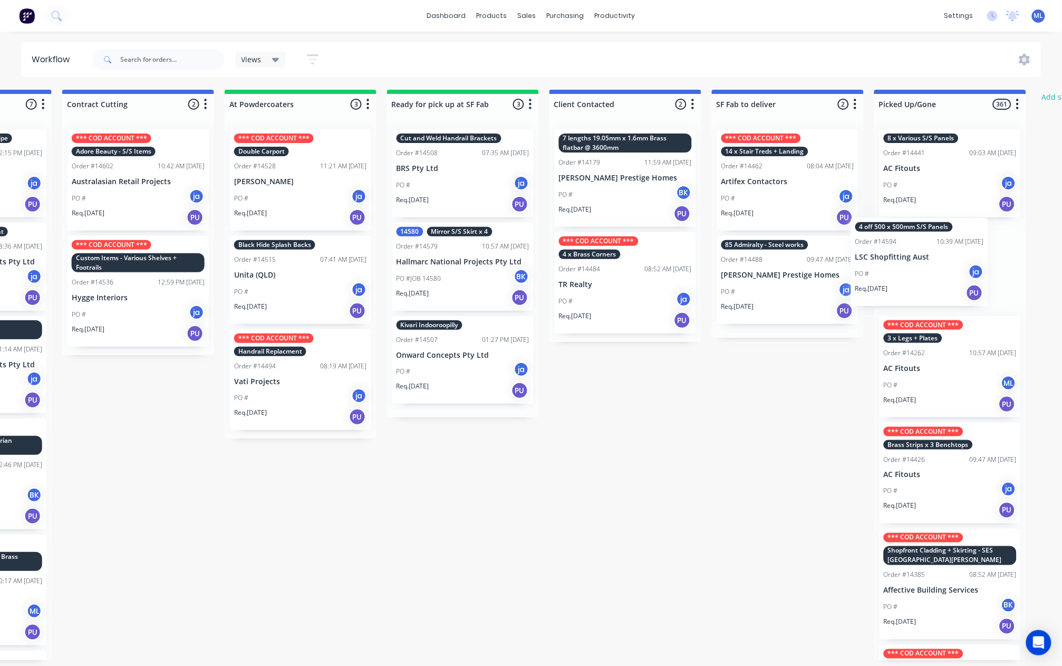
scroll to position [5, 521]
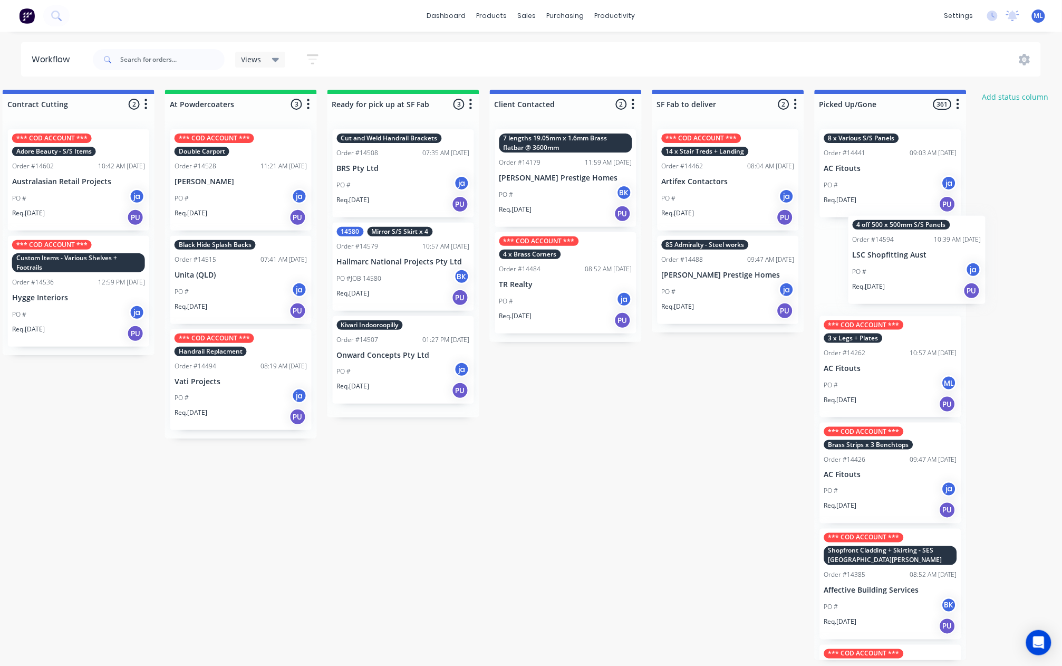
drag, startPoint x: 262, startPoint y: 463, endPoint x: 923, endPoint y: 272, distance: 687.9
click at [923, 272] on div "Submitted 10 Status colour #273444 hex #273444 Save Cancel Summaries Total orde…" at bounding box center [363, 375] width 1759 height 570
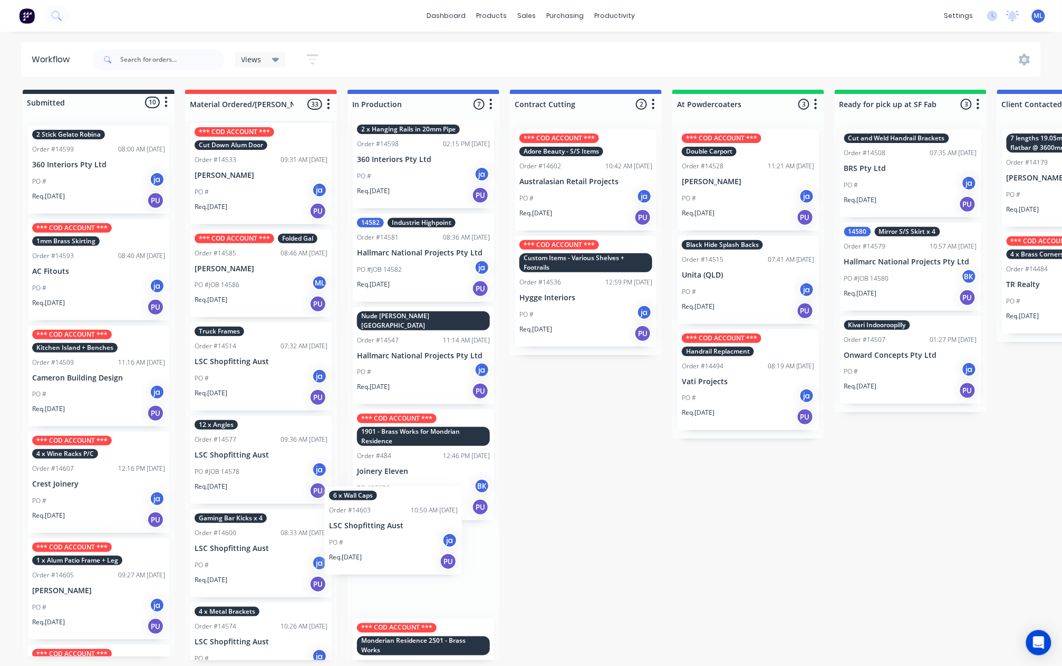
scroll to position [11, 0]
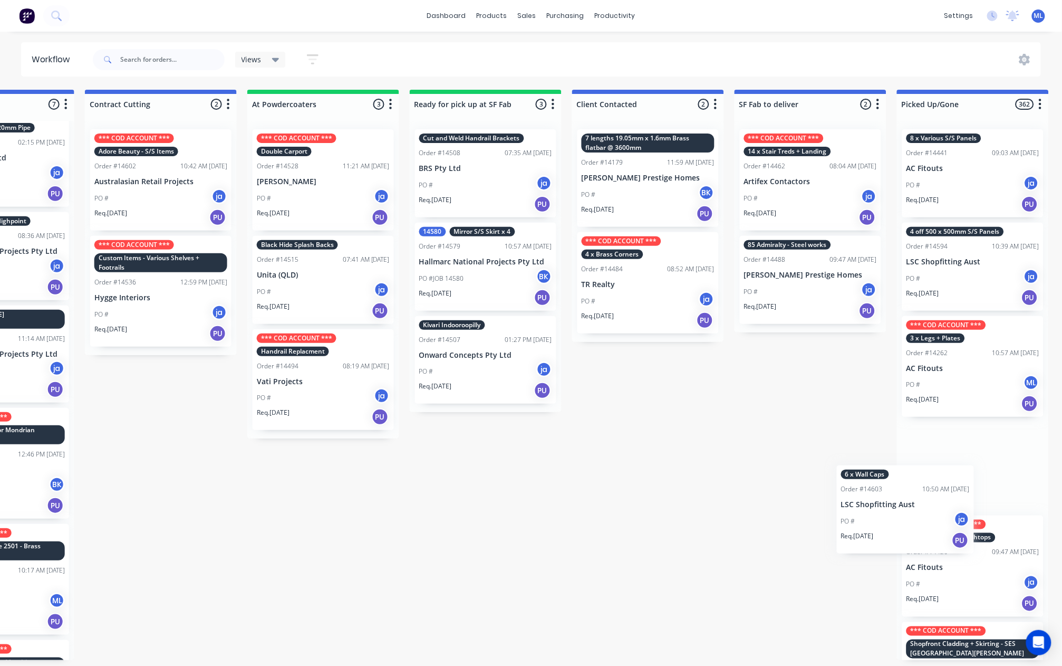
drag, startPoint x: 273, startPoint y: 537, endPoint x: 918, endPoint y: 495, distance: 646.5
click at [921, 499] on div "Submitted 10 Status colour #273444 hex #273444 Save Cancel Summaries Total orde…" at bounding box center [446, 375] width 1759 height 570
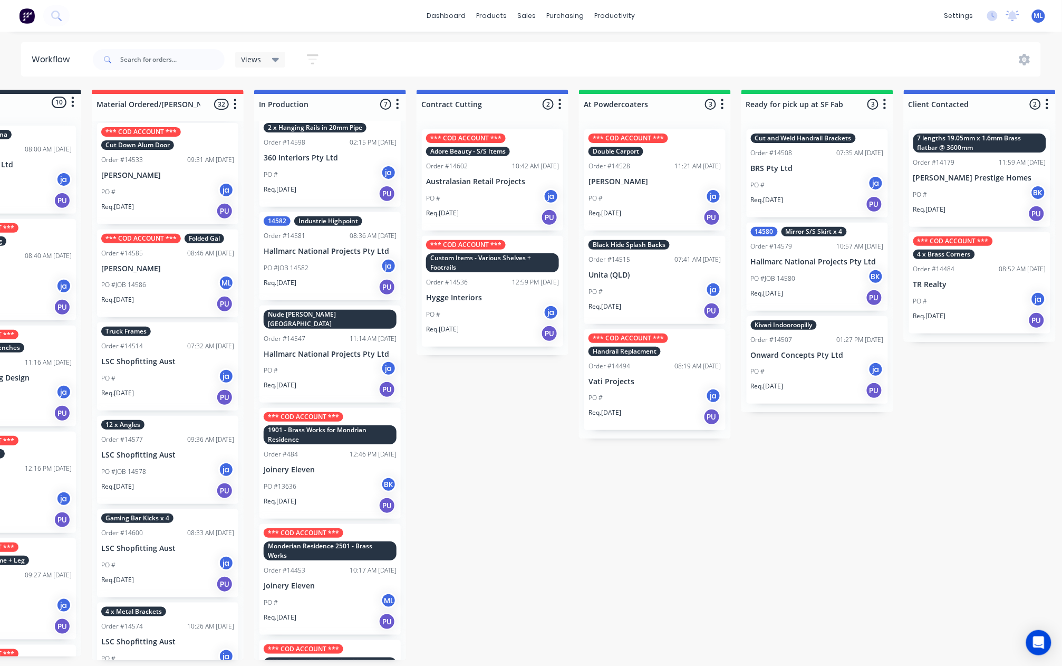
scroll to position [5, 0]
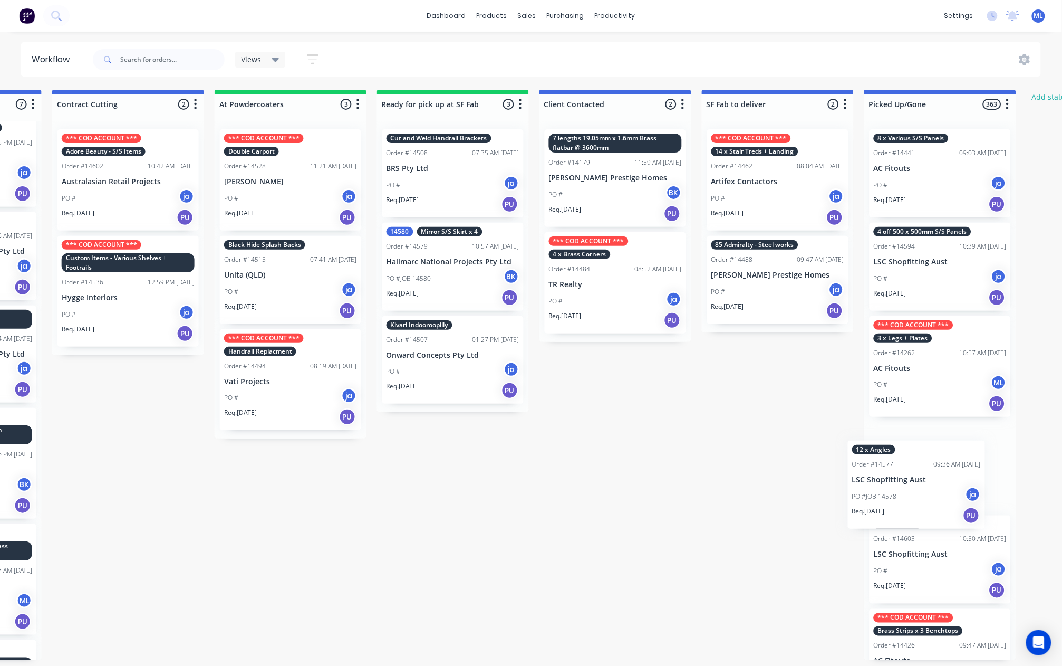
drag, startPoint x: 263, startPoint y: 452, endPoint x: 923, endPoint y: 487, distance: 660.9
click at [928, 490] on div "Submitted 10 Status colour #273444 hex #273444 Save Cancel Summaries Total orde…" at bounding box center [413, 375] width 1759 height 570
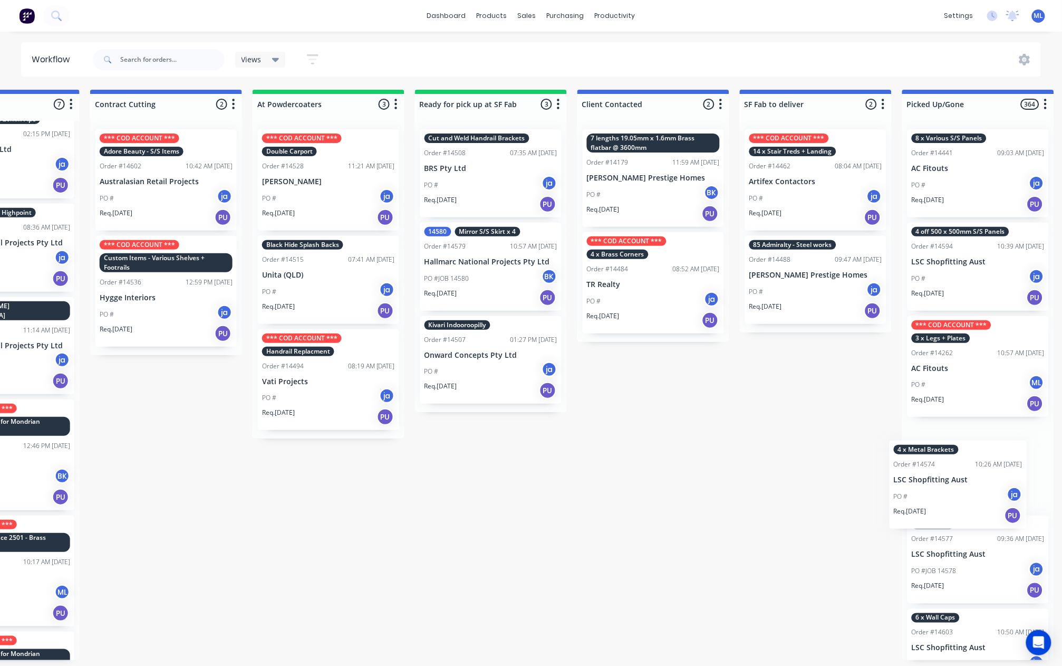
scroll to position [5, 454]
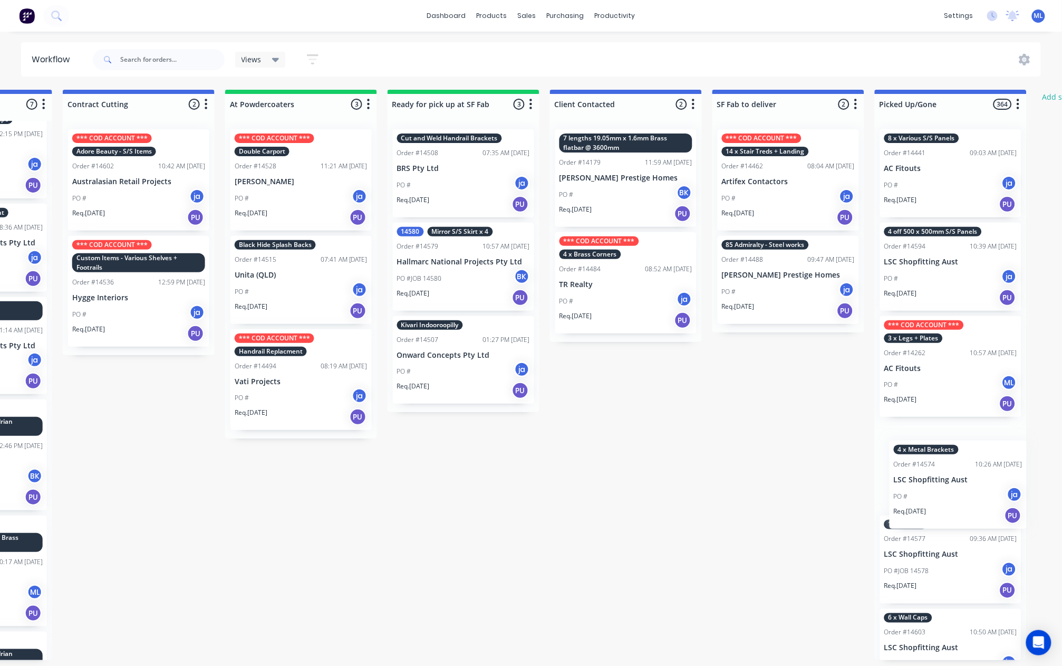
drag, startPoint x: 254, startPoint y: 530, endPoint x: 921, endPoint y: 473, distance: 668.8
click at [947, 477] on div "Submitted 10 Status colour #273444 hex #273444 Save Cancel Summaries Total orde…" at bounding box center [424, 375] width 1759 height 570
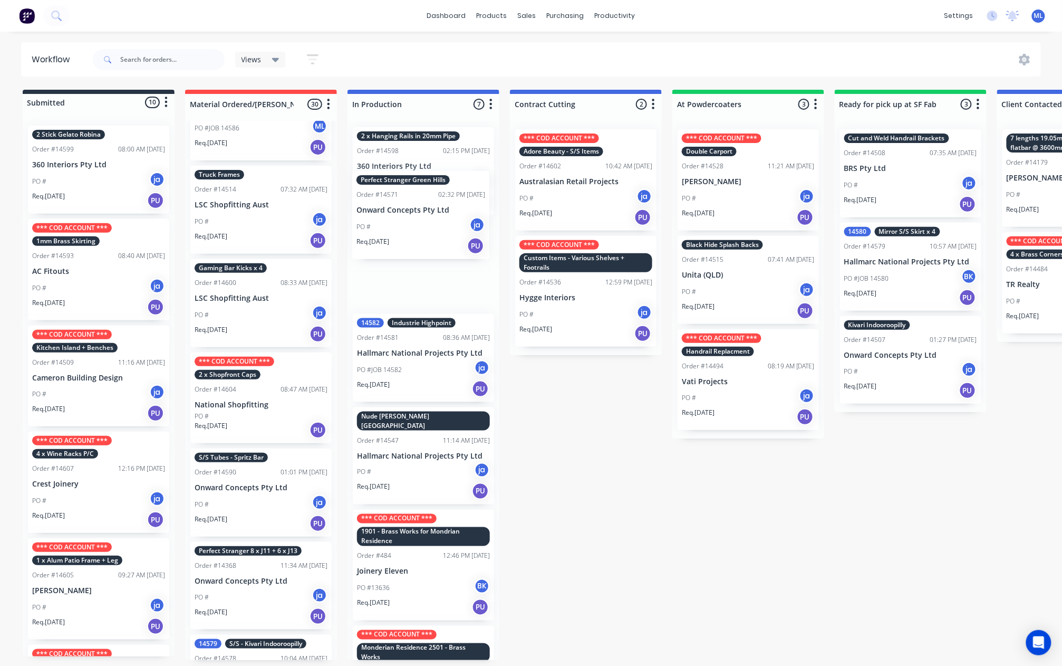
scroll to position [0, 0]
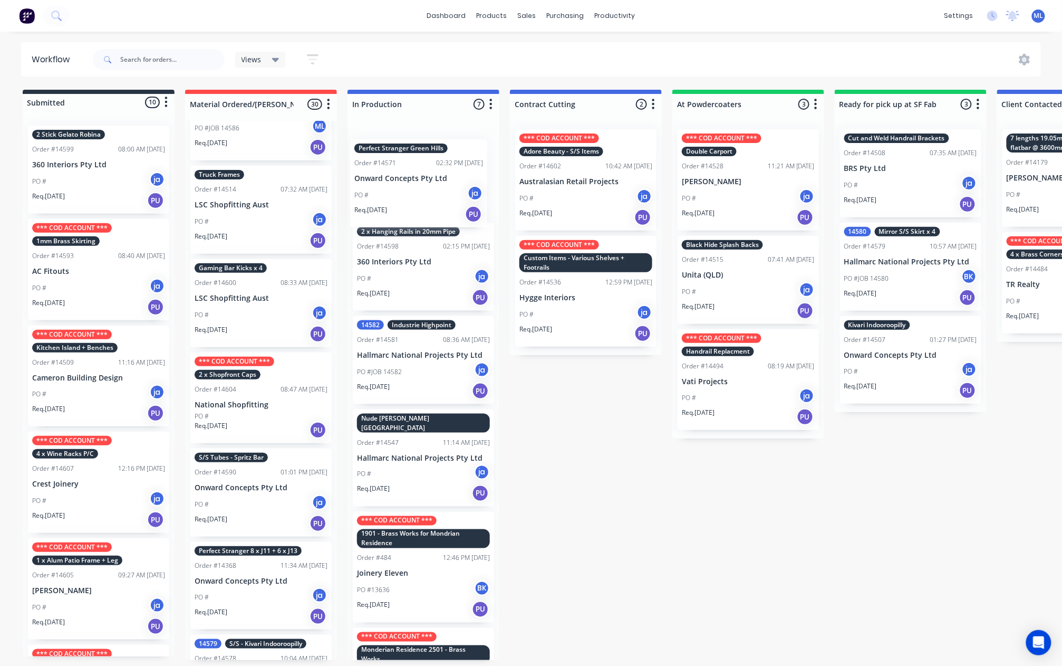
drag, startPoint x: 271, startPoint y: 465, endPoint x: 434, endPoint y: 161, distance: 345.0
click at [434, 160] on div "Submitted 10 Status colour #273444 hex #273444 Save Cancel Summaries Total orde…" at bounding box center [871, 375] width 1759 height 570
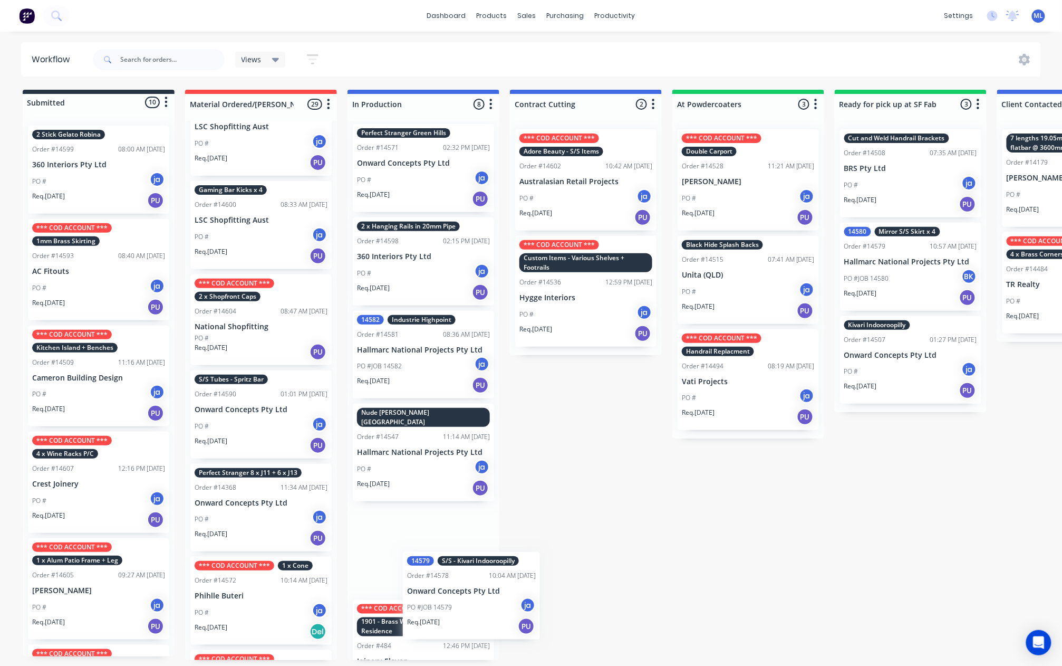
scroll to position [5, 0]
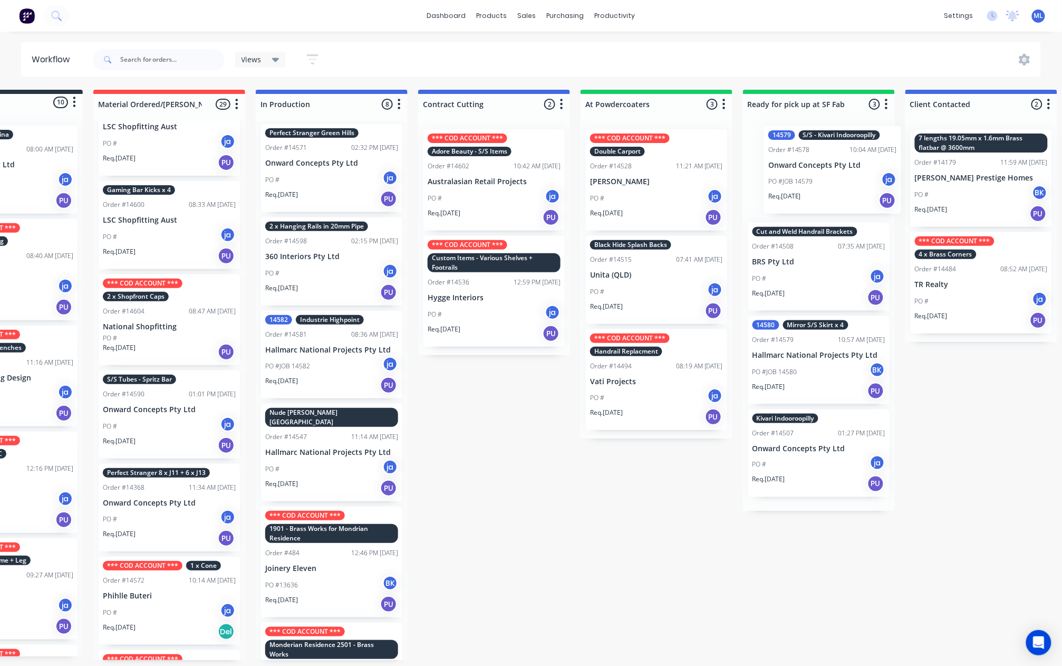
drag, startPoint x: 240, startPoint y: 600, endPoint x: 812, endPoint y: 176, distance: 712.5
click at [817, 176] on div "Submitted 10 Status colour #273444 hex #273444 Save Cancel Summaries Total orde…" at bounding box center [779, 375] width 1759 height 570
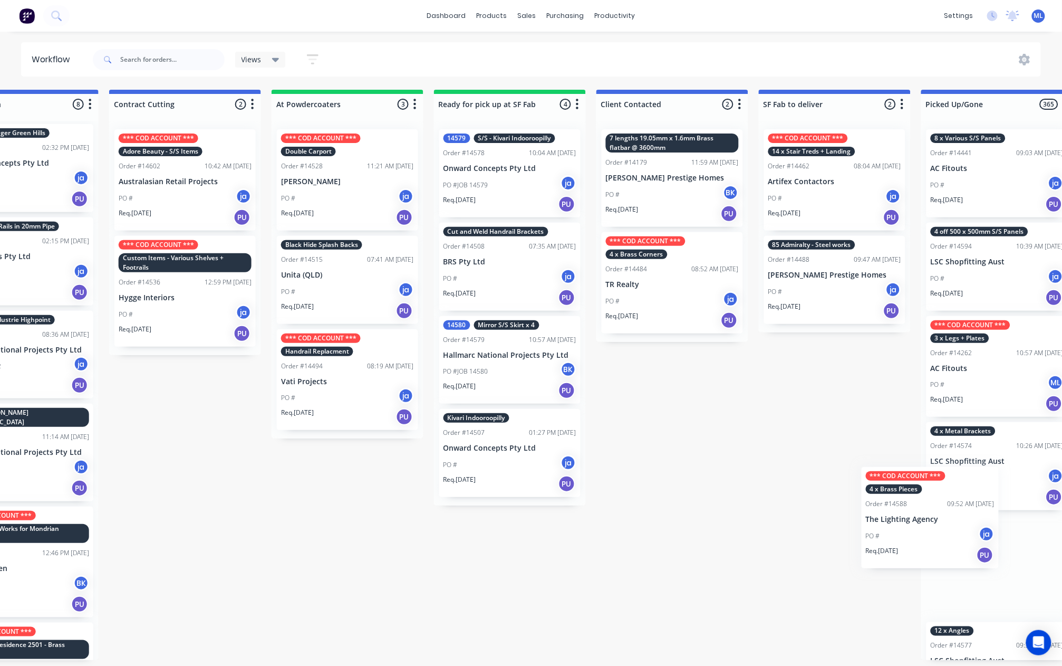
scroll to position [5, 446]
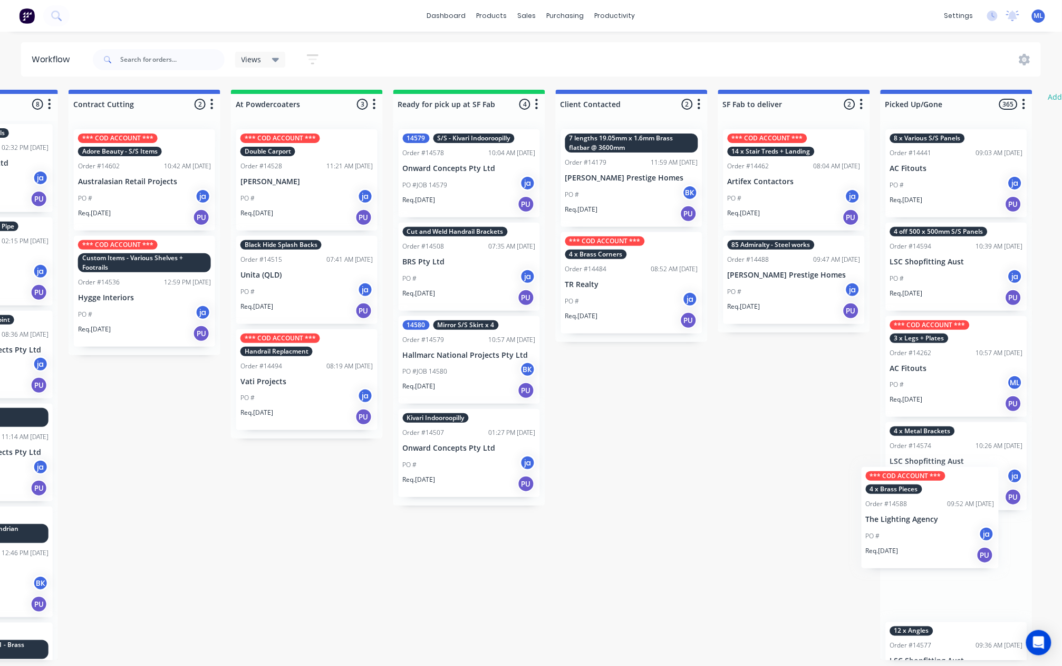
drag, startPoint x: 275, startPoint y: 447, endPoint x: 936, endPoint y: 487, distance: 661.7
click at [941, 490] on div "Submitted 10 Status colour #273444 hex #273444 Save Cancel Summaries Total orde…" at bounding box center [430, 375] width 1759 height 570
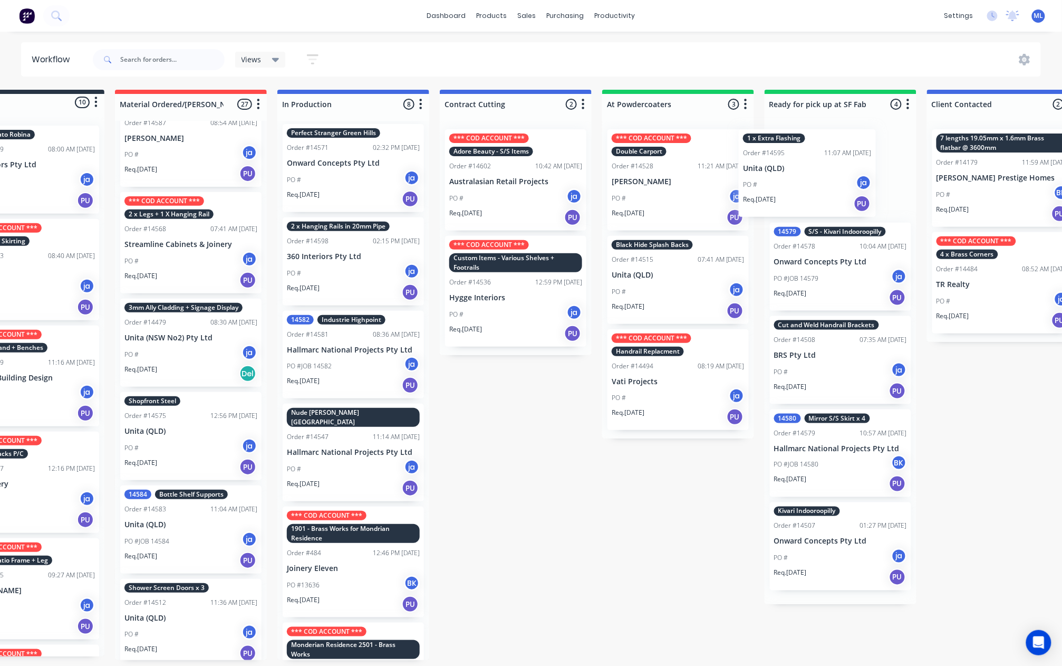
scroll to position [5, 75]
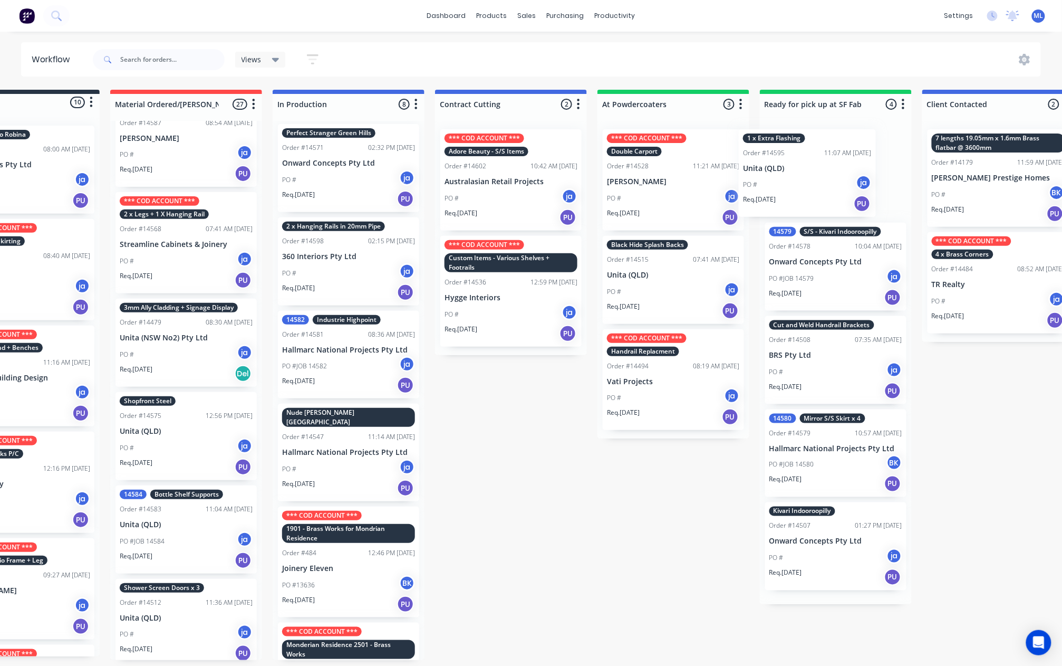
drag, startPoint x: 275, startPoint y: 407, endPoint x: 828, endPoint y: 162, distance: 605.1
click at [828, 159] on div "Submitted 10 Status colour #273444 hex #273444 Save Cancel Summaries Total orde…" at bounding box center [796, 375] width 1759 height 570
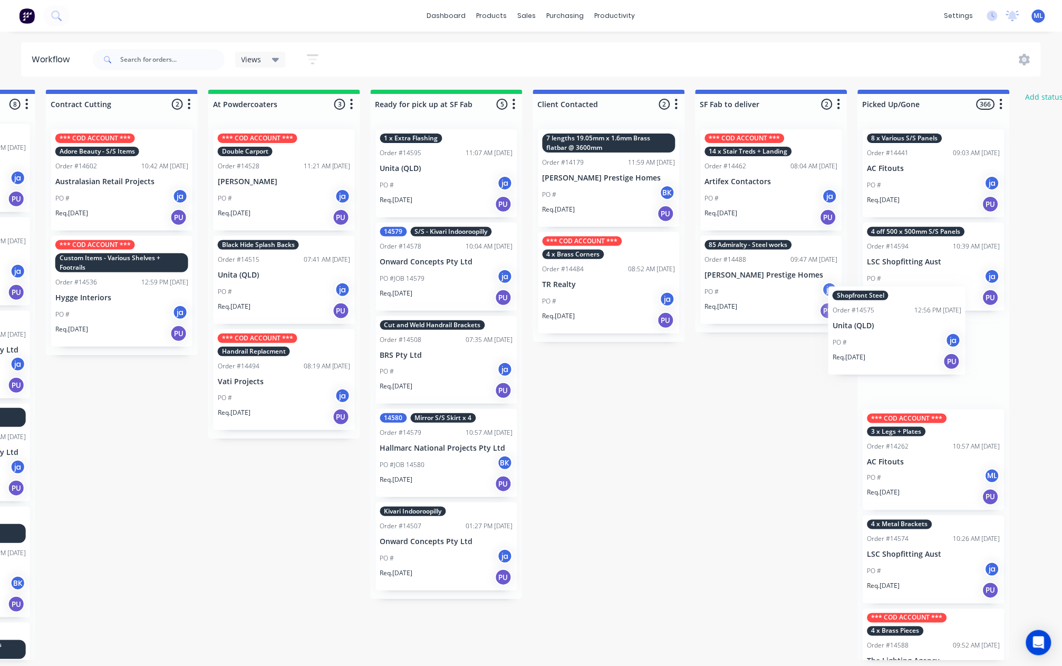
drag, startPoint x: 174, startPoint y: 357, endPoint x: 883, endPoint y: 338, distance: 708.7
click at [889, 336] on div "Submitted 10 Status colour #273444 hex #273444 Save Cancel Summaries Total orde…" at bounding box center [407, 375] width 1759 height 570
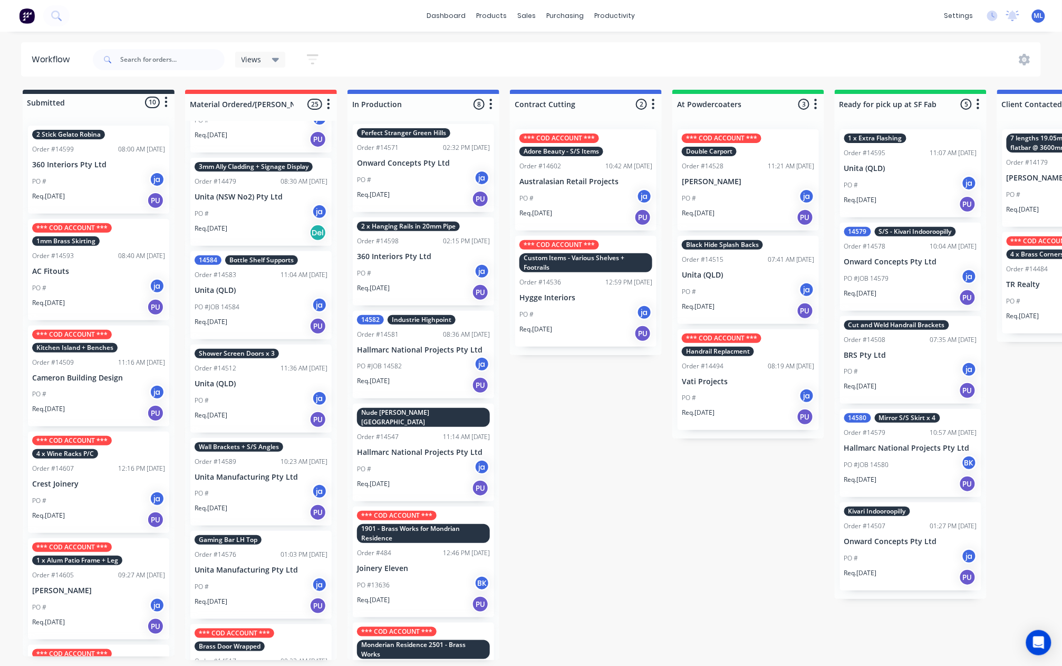
scroll to position [1911, 0]
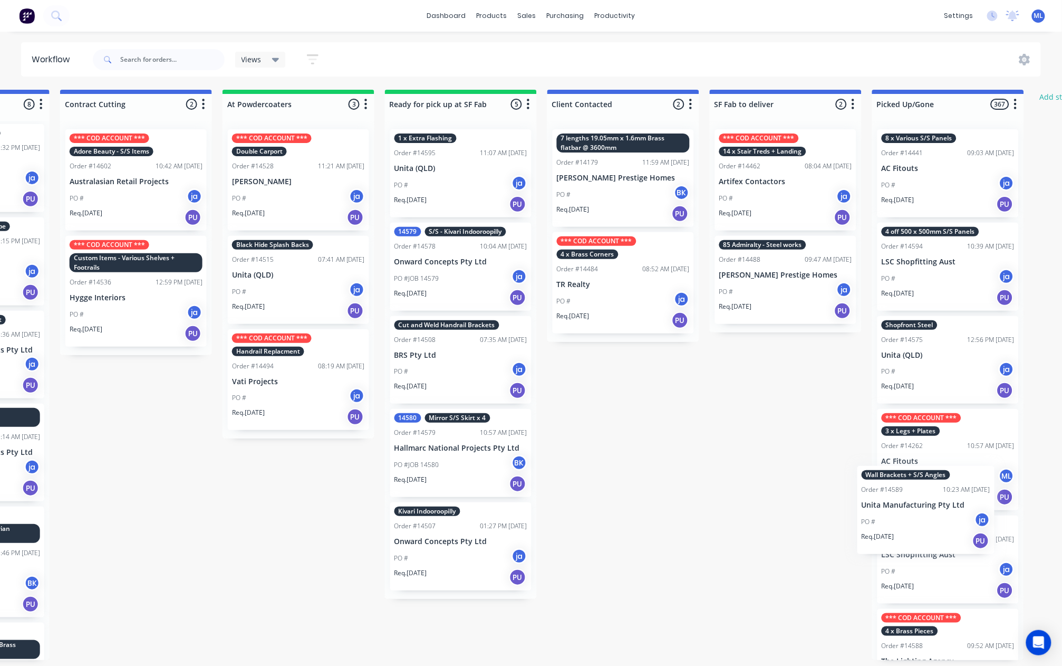
drag, startPoint x: 257, startPoint y: 404, endPoint x: 925, endPoint y: 497, distance: 673.8
click at [943, 499] on div "Submitted 10 Status colour #273444 hex #273444 Save Cancel Summaries Total orde…" at bounding box center [421, 375] width 1759 height 570
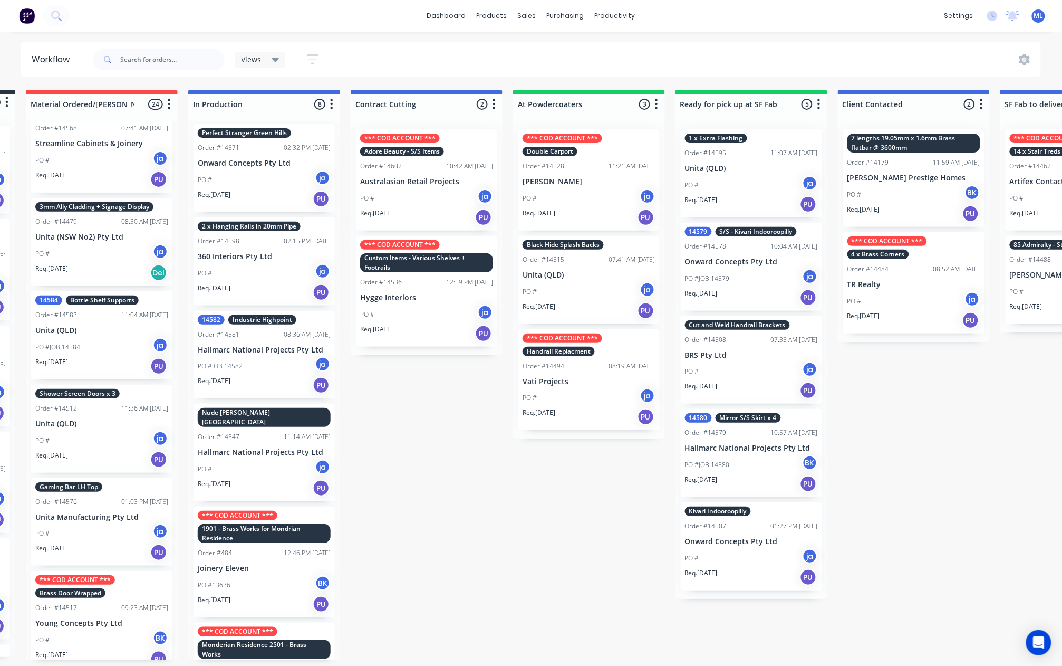
scroll to position [5, 0]
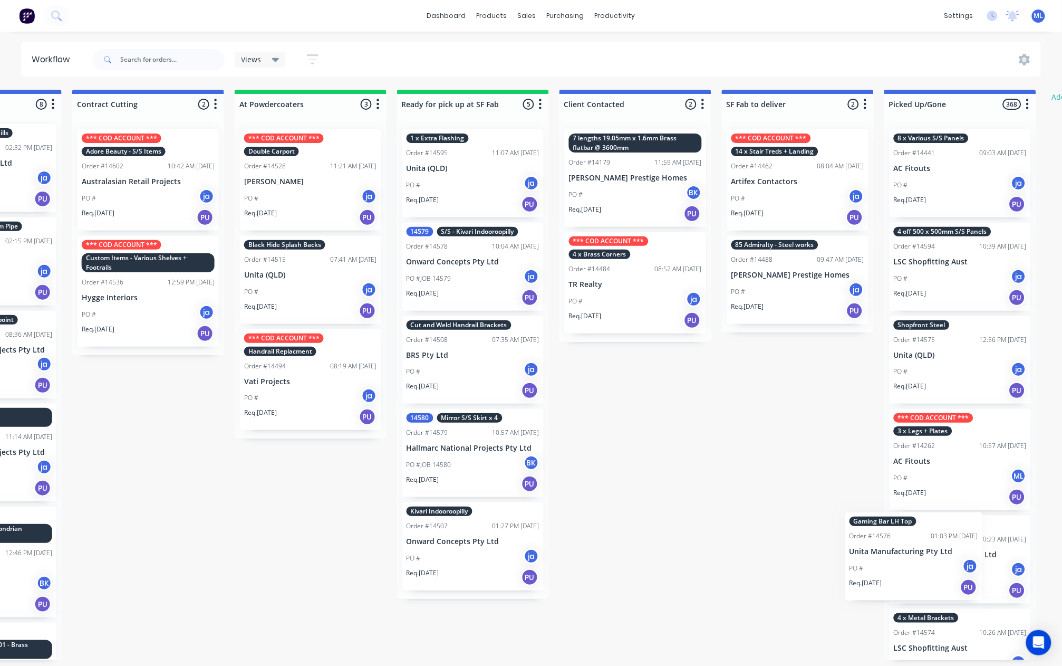
drag, startPoint x: 261, startPoint y: 511, endPoint x: 916, endPoint y: 559, distance: 657.5
click at [918, 561] on div "Submitted 10 Status colour #273444 hex #273444 Save Cancel Summaries Total orde…" at bounding box center [433, 375] width 1759 height 570
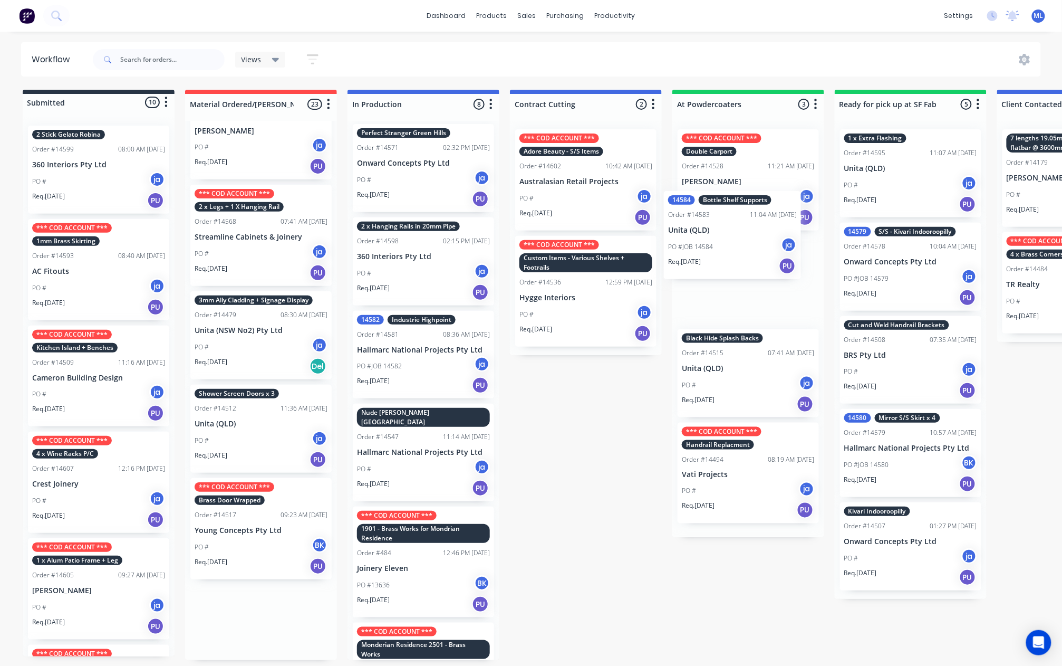
drag, startPoint x: 256, startPoint y: 428, endPoint x: 736, endPoint y: 255, distance: 510.8
click at [736, 255] on div "Submitted 10 Status colour #273444 hex #273444 Save Cancel Summaries Total orde…" at bounding box center [871, 375] width 1759 height 570
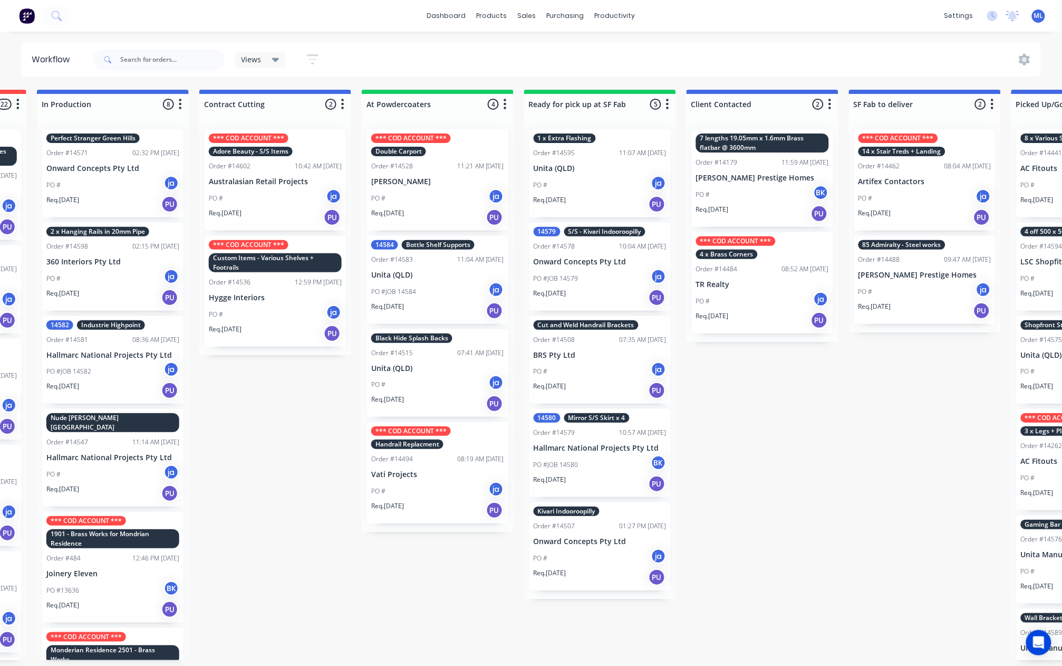
scroll to position [0, 314]
